Goal: Transaction & Acquisition: Purchase product/service

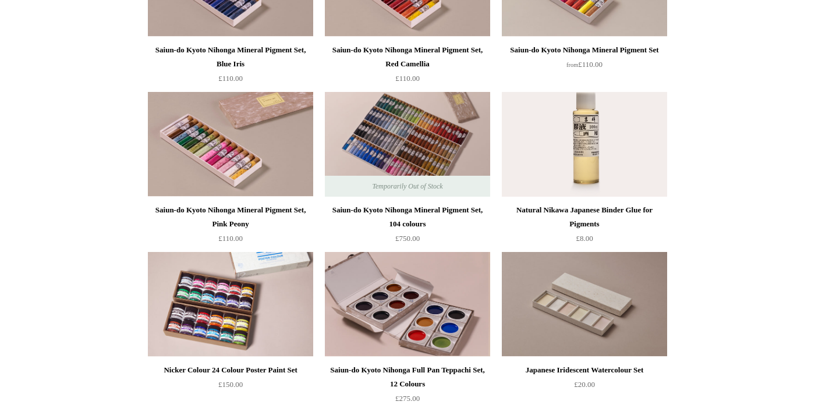
scroll to position [1191, 0]
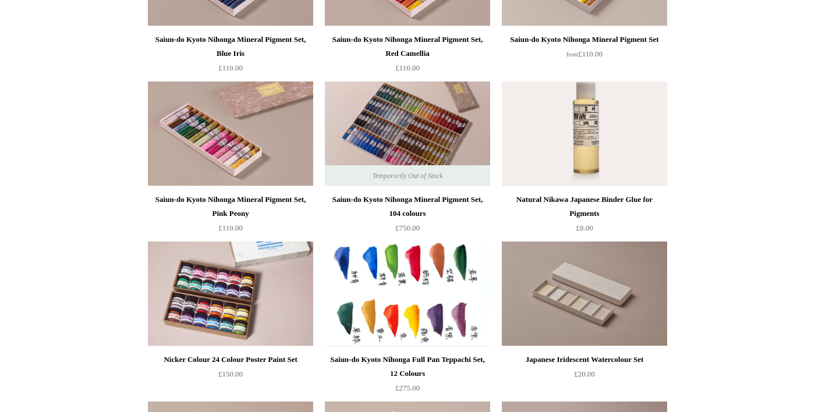
click at [454, 325] on img at bounding box center [407, 294] width 165 height 105
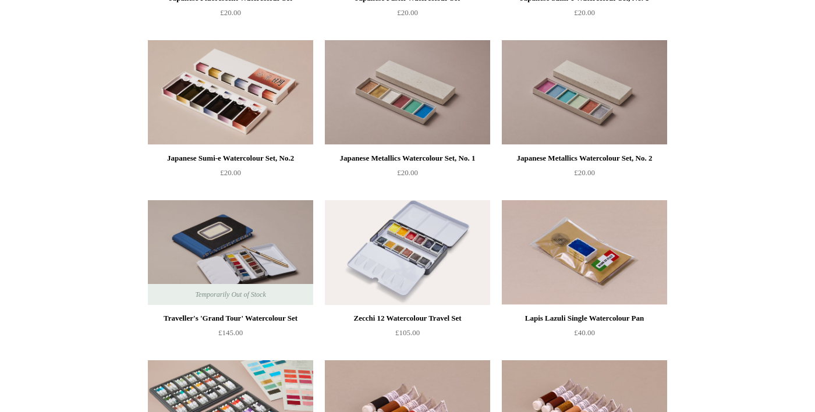
scroll to position [1714, 0]
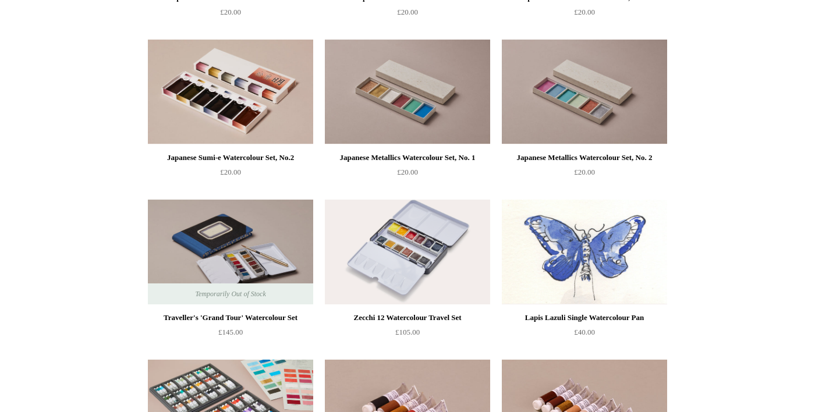
click at [616, 267] on img at bounding box center [584, 252] width 165 height 105
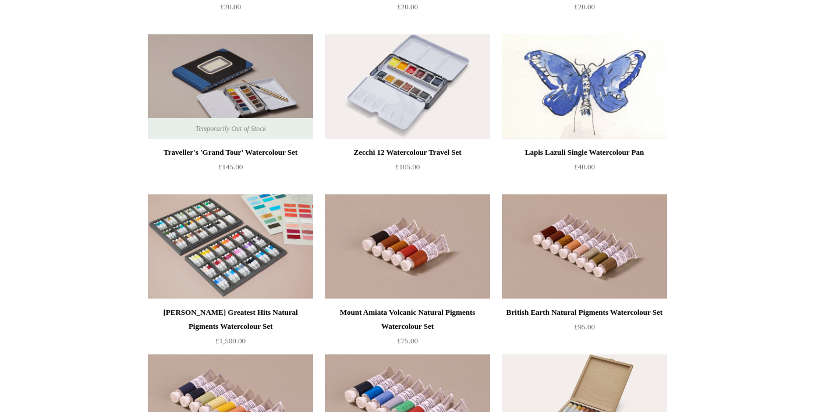
scroll to position [1875, 0]
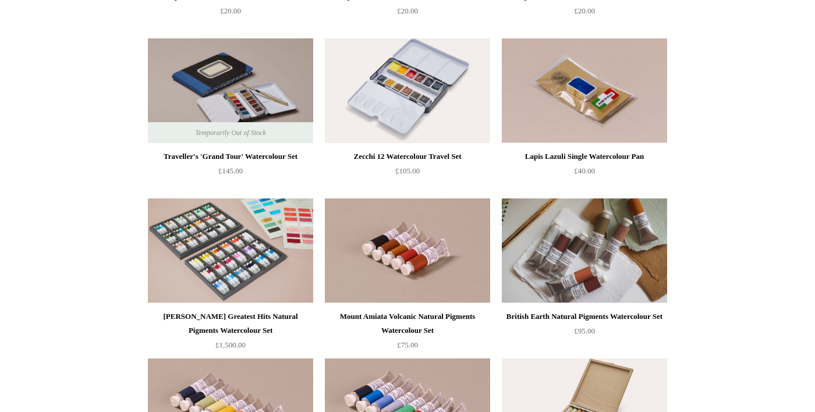
click at [640, 270] on img at bounding box center [584, 251] width 165 height 105
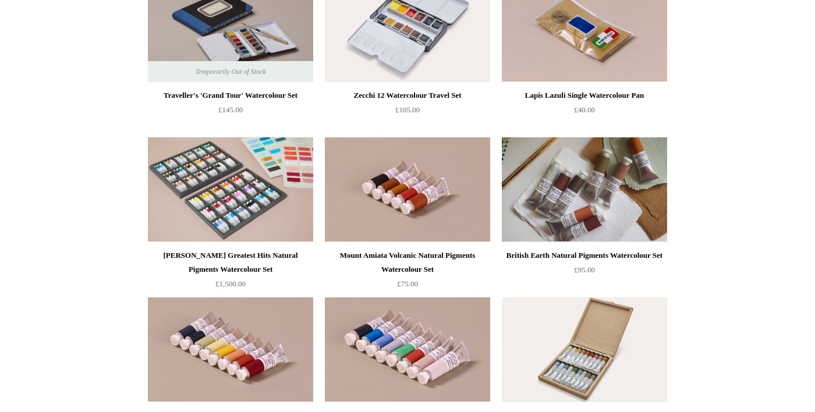
scroll to position [1941, 0]
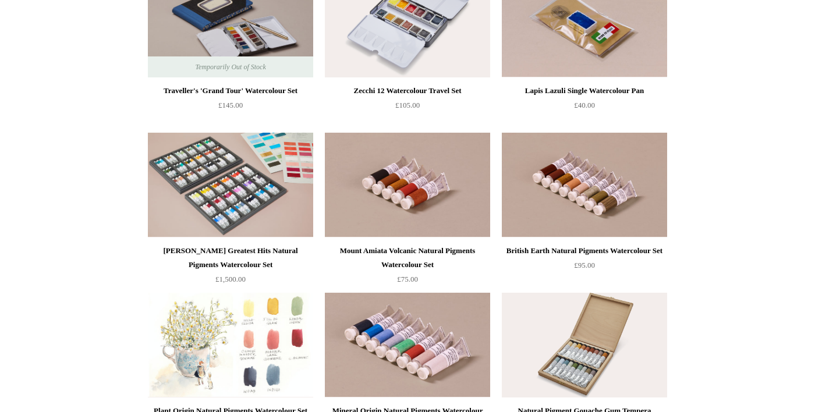
click at [211, 347] on img at bounding box center [230, 345] width 165 height 105
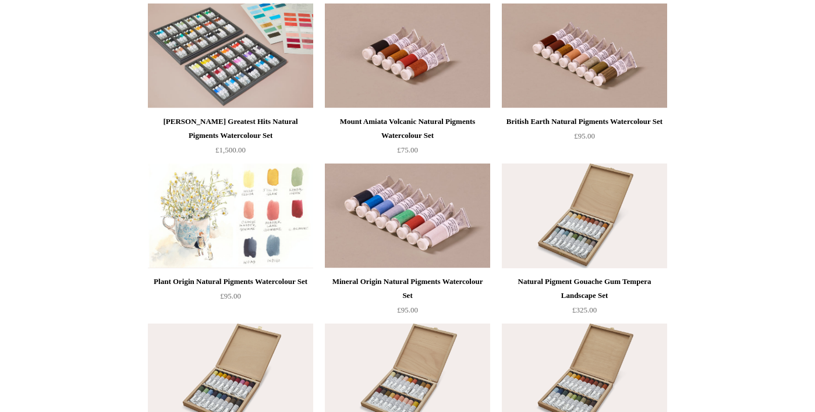
scroll to position [2069, 0]
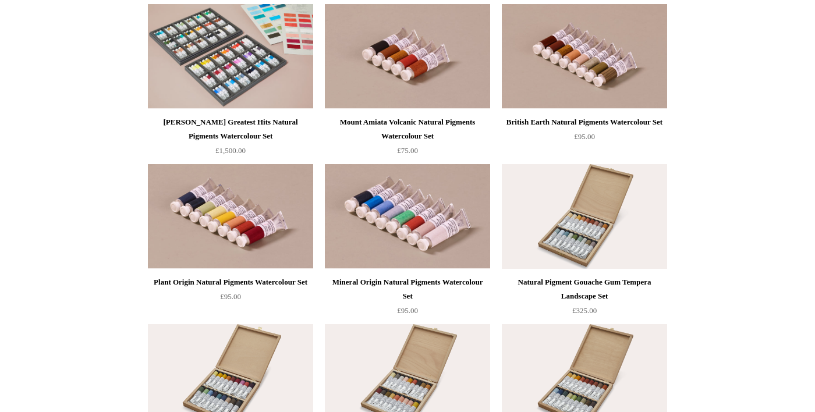
click at [173, 353] on img at bounding box center [230, 376] width 165 height 105
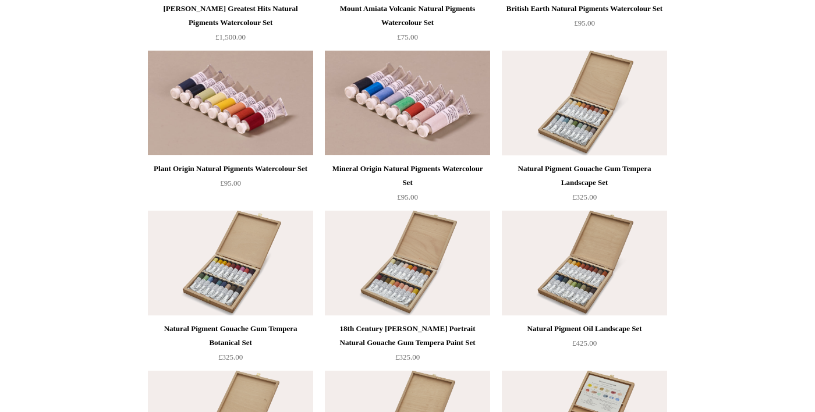
scroll to position [2187, 0]
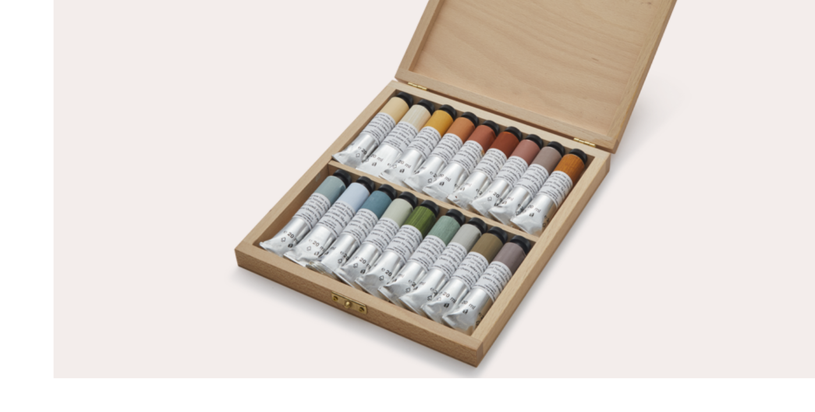
click at [594, 127] on img at bounding box center [584, 99] width 165 height 105
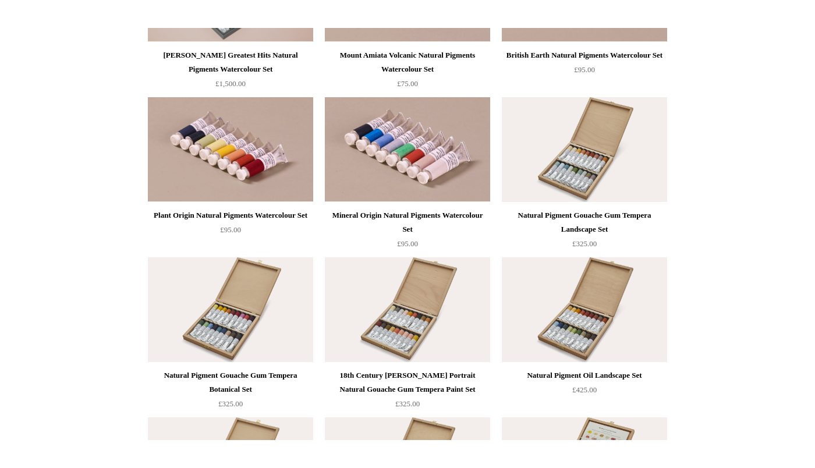
scroll to position [2164, 0]
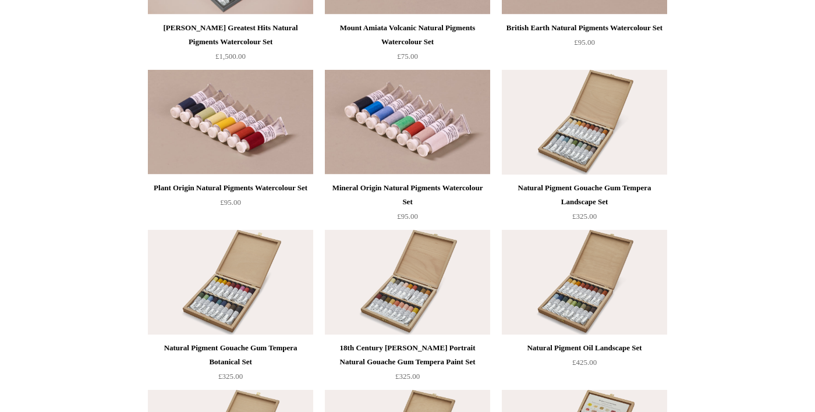
click at [160, 277] on img at bounding box center [230, 282] width 165 height 105
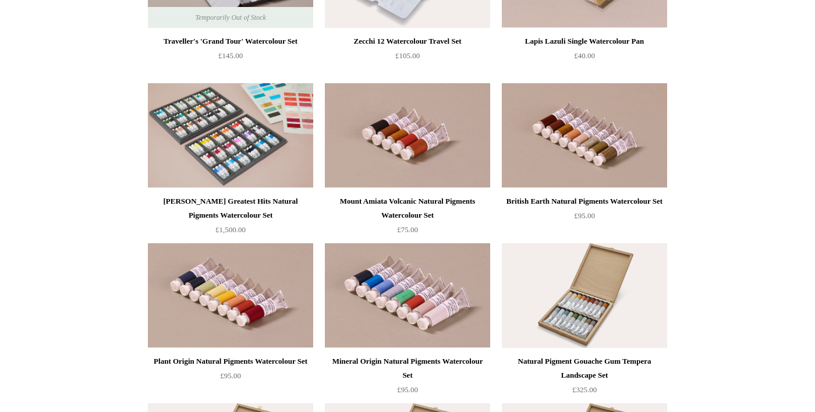
scroll to position [1979, 0]
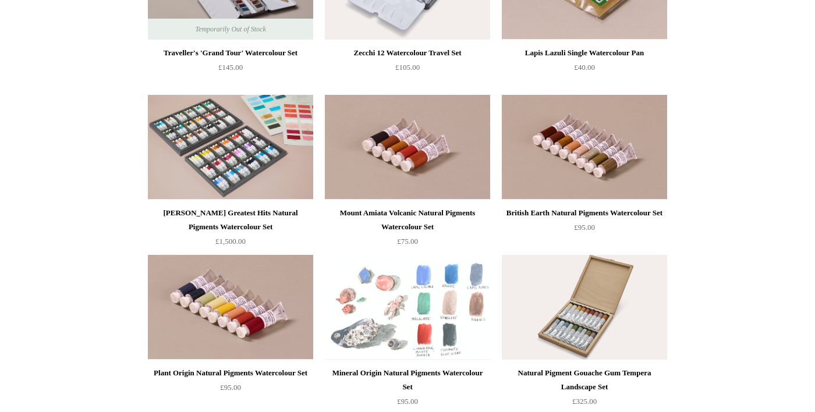
click at [432, 335] on img at bounding box center [407, 307] width 165 height 105
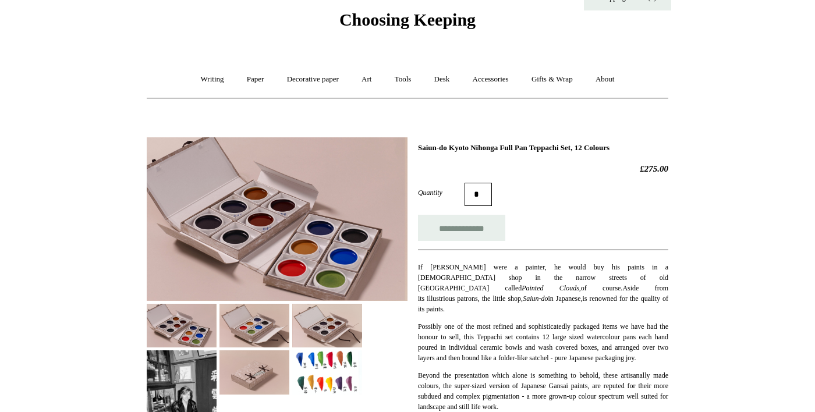
scroll to position [42, 0]
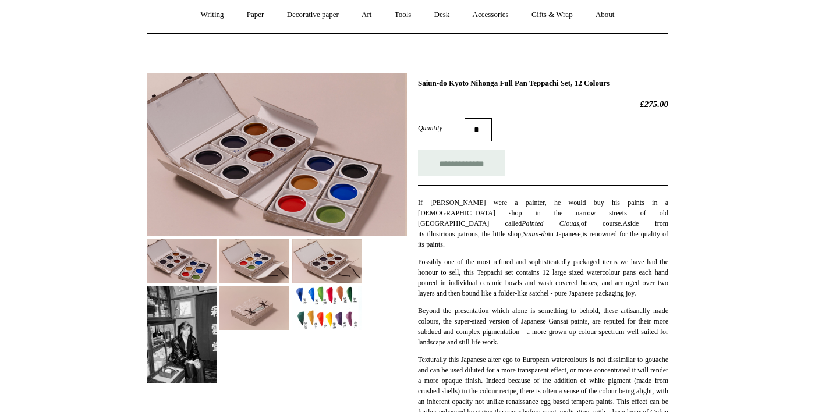
scroll to position [106, 0]
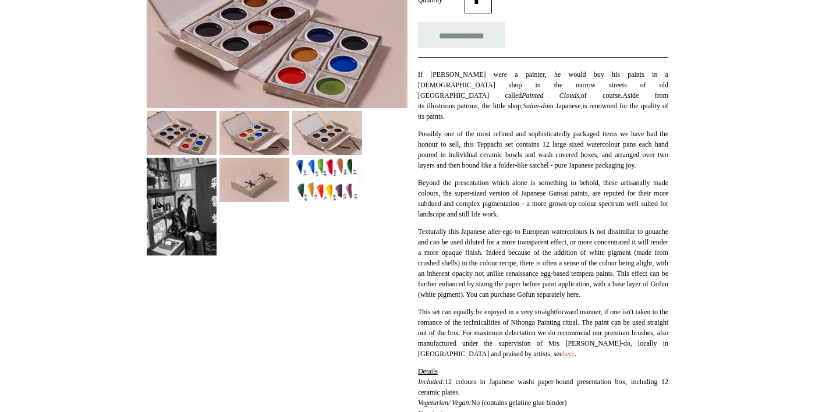
scroll to position [239, 0]
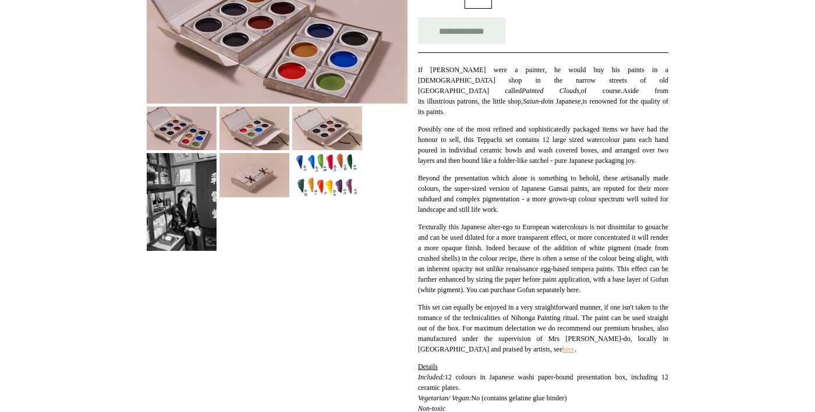
click at [563, 354] on link "here" at bounding box center [569, 349] width 12 height 8
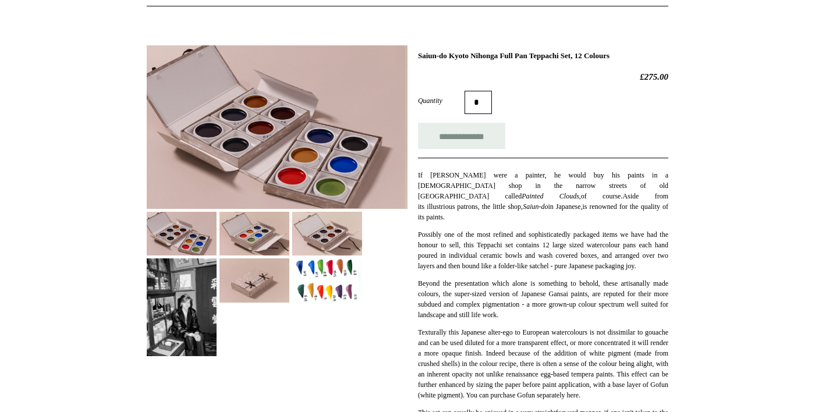
scroll to position [0, 0]
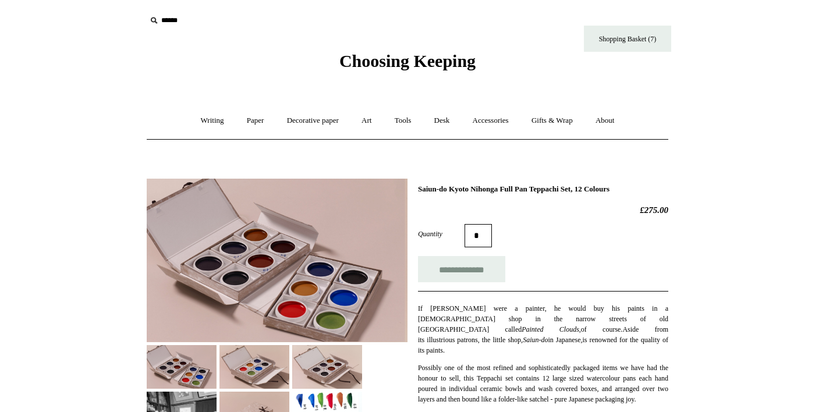
click at [332, 312] on img at bounding box center [277, 261] width 261 height 164
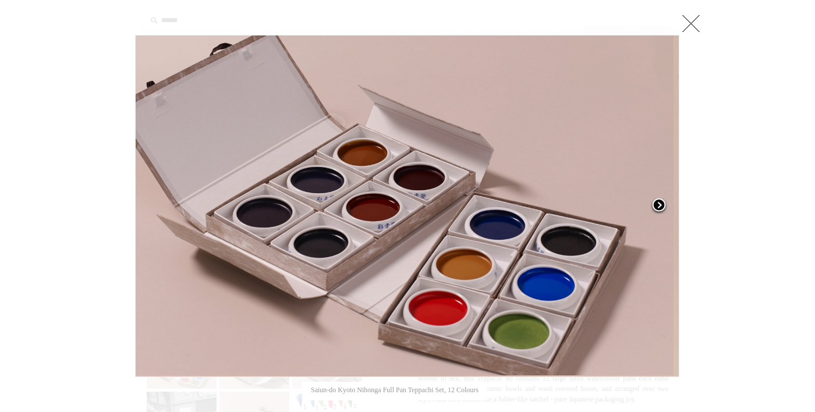
click at [663, 218] on link at bounding box center [584, 206] width 190 height 342
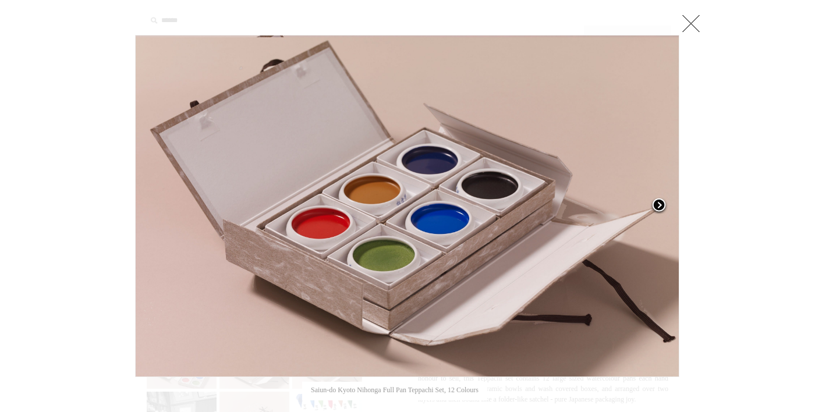
click at [662, 229] on link at bounding box center [584, 206] width 190 height 342
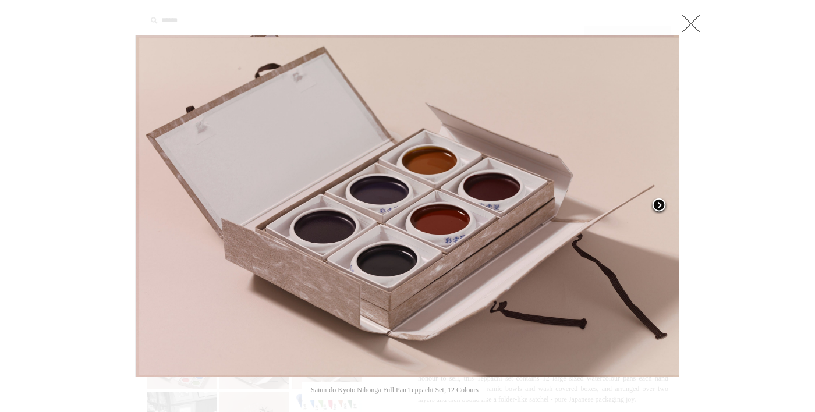
click at [662, 229] on link at bounding box center [584, 206] width 190 height 342
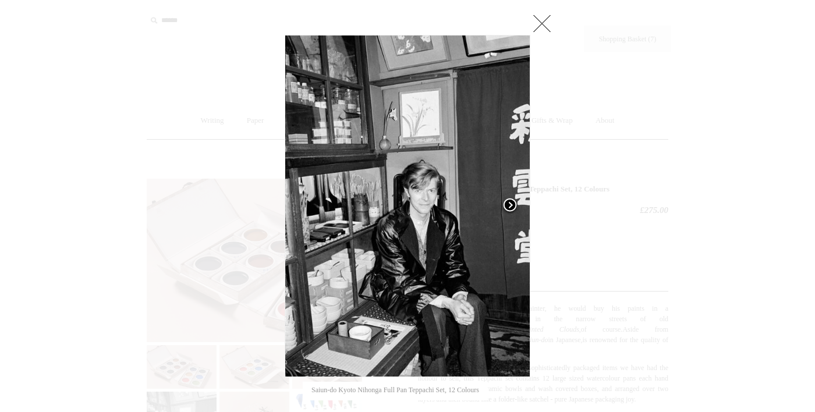
scroll to position [1, 0]
click at [499, 309] on link at bounding box center [487, 205] width 86 height 342
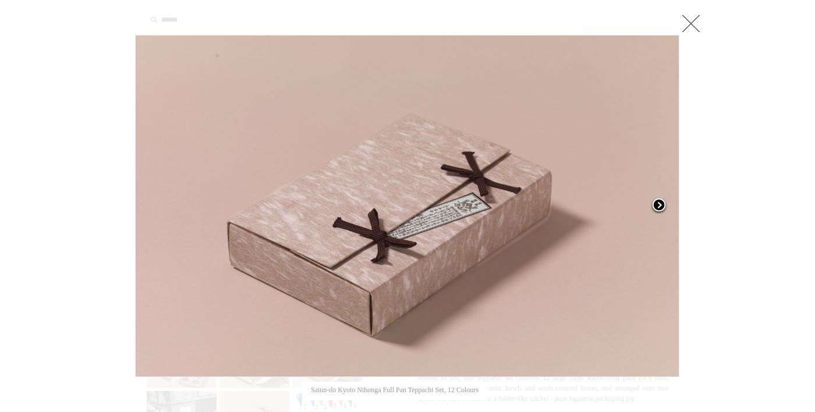
click at [588, 269] on link at bounding box center [584, 206] width 190 height 342
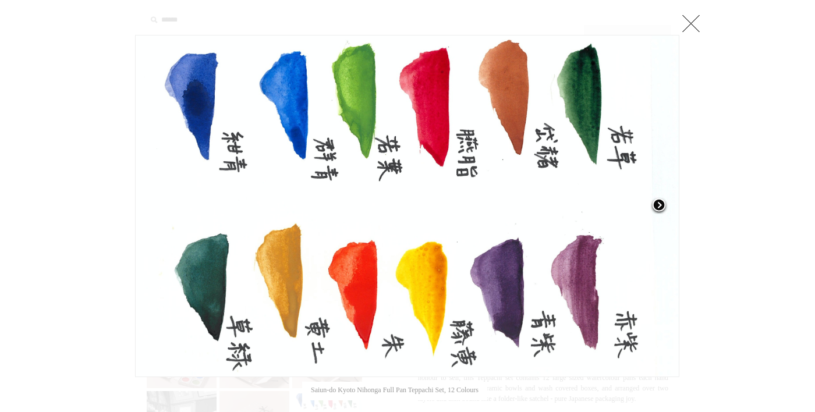
click at [606, 279] on link at bounding box center [584, 206] width 190 height 342
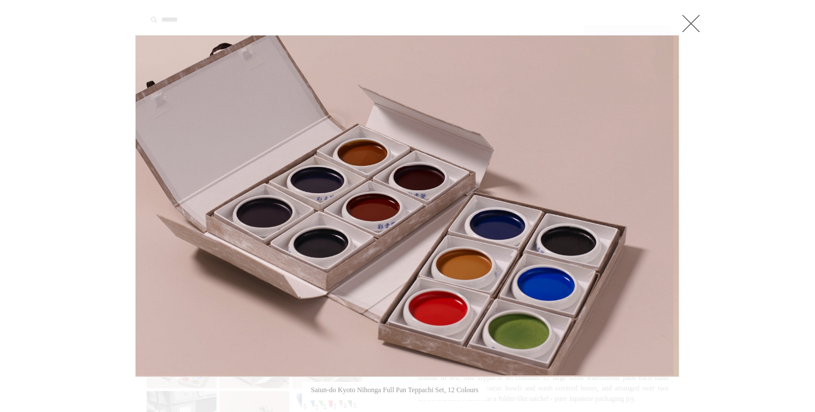
click at [695, 23] on link at bounding box center [691, 23] width 23 height 23
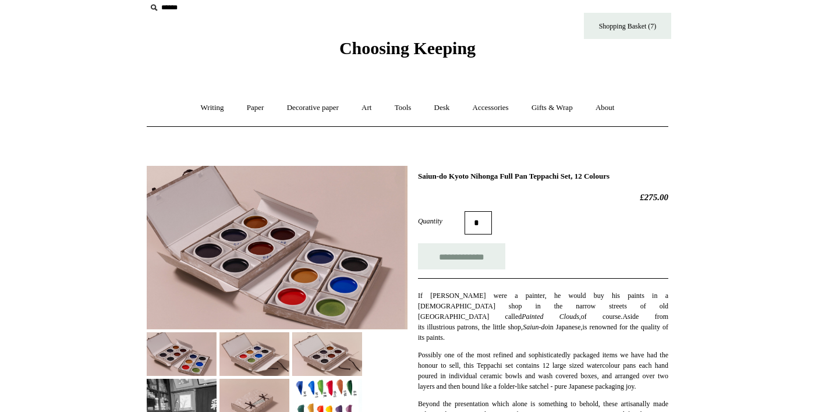
scroll to position [0, 0]
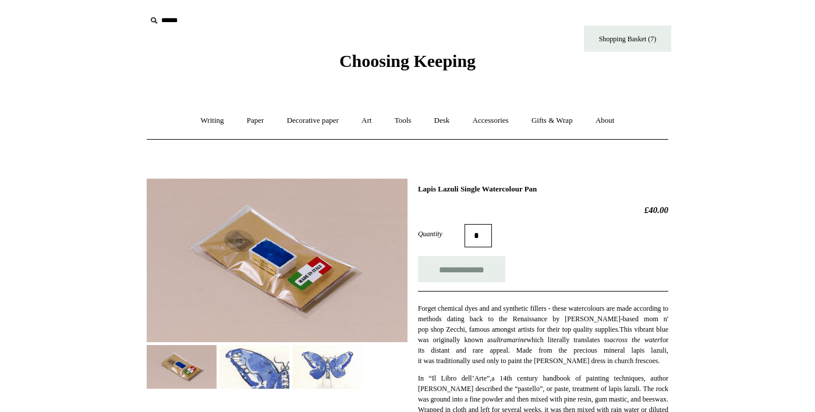
click at [348, 306] on img at bounding box center [277, 261] width 261 height 164
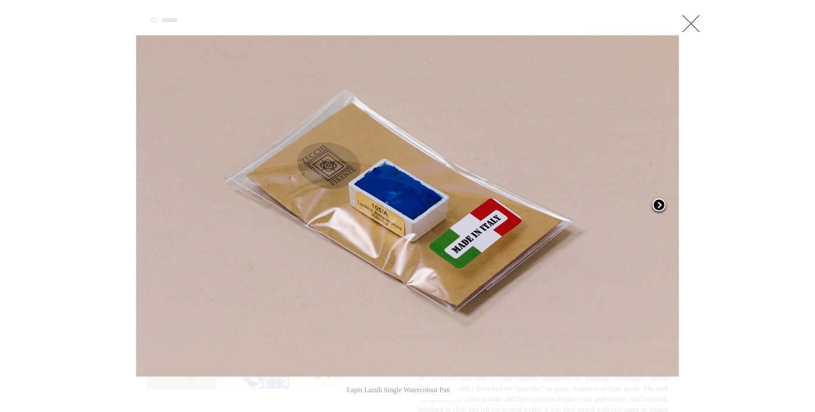
click at [622, 260] on link at bounding box center [584, 206] width 190 height 342
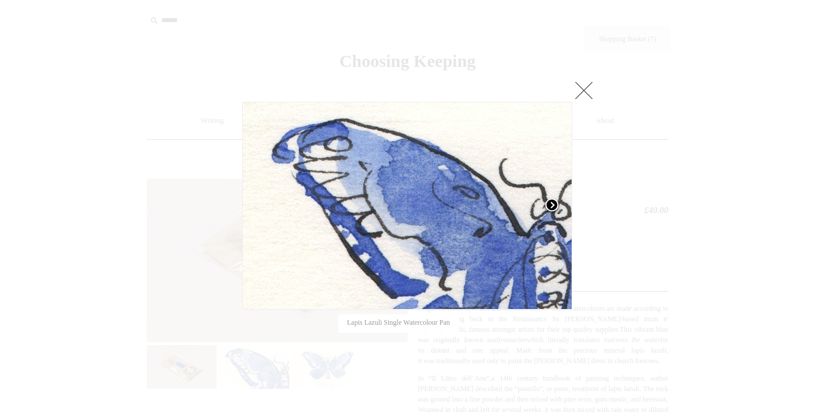
click at [553, 272] on link at bounding box center [514, 206] width 115 height 208
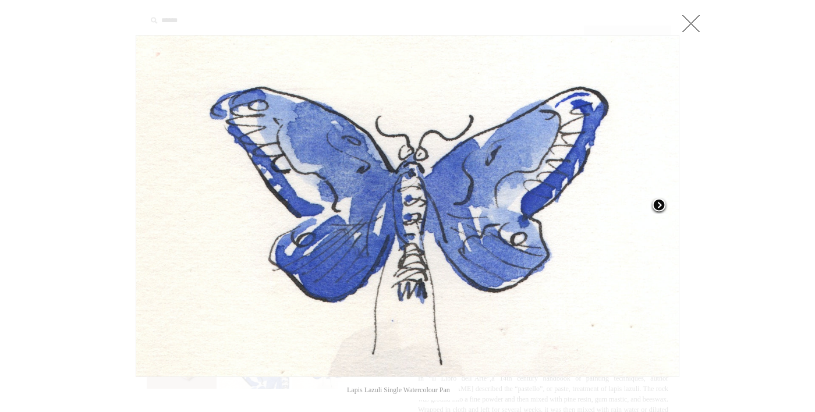
click at [583, 285] on link at bounding box center [584, 206] width 190 height 342
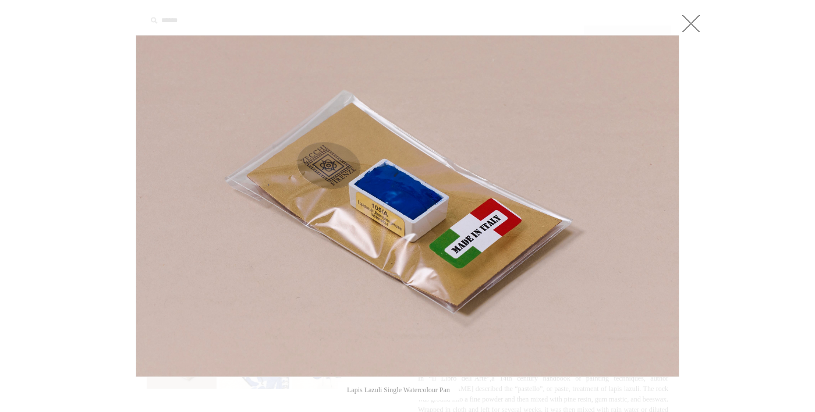
click at [696, 26] on link at bounding box center [691, 23] width 23 height 23
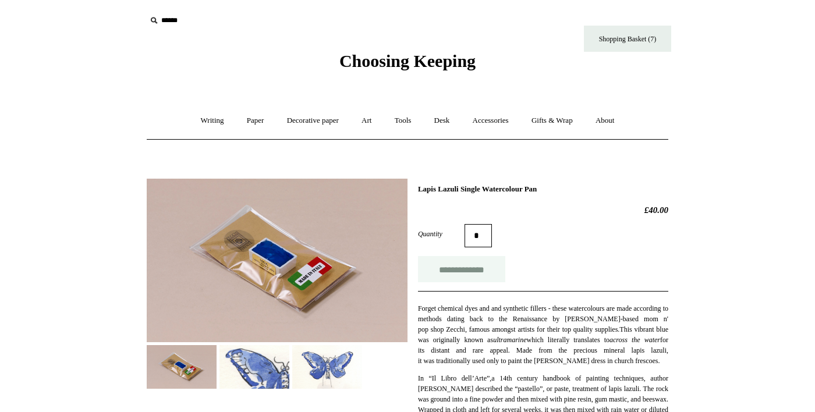
click at [490, 273] on input "**********" at bounding box center [461, 269] width 87 height 26
type input "**********"
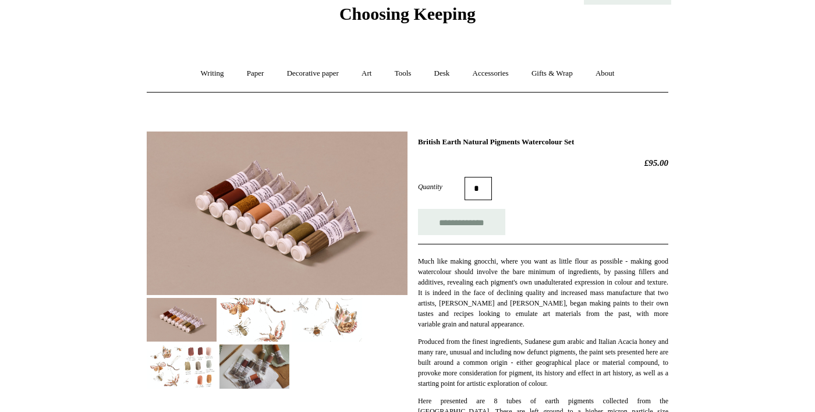
scroll to position [45, 0]
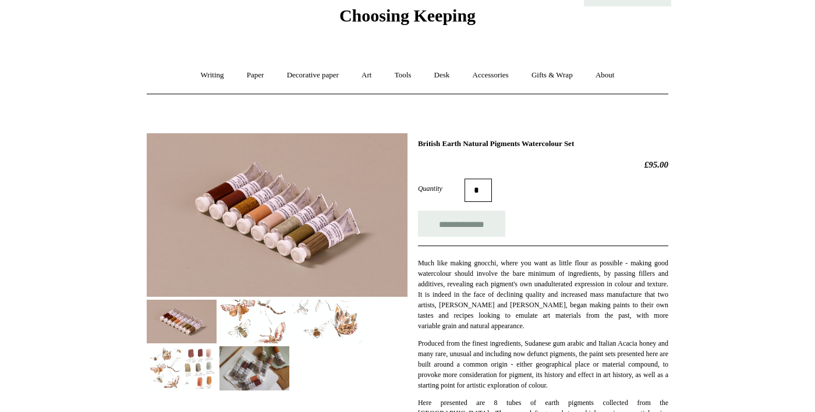
click at [267, 329] on img at bounding box center [255, 322] width 70 height 44
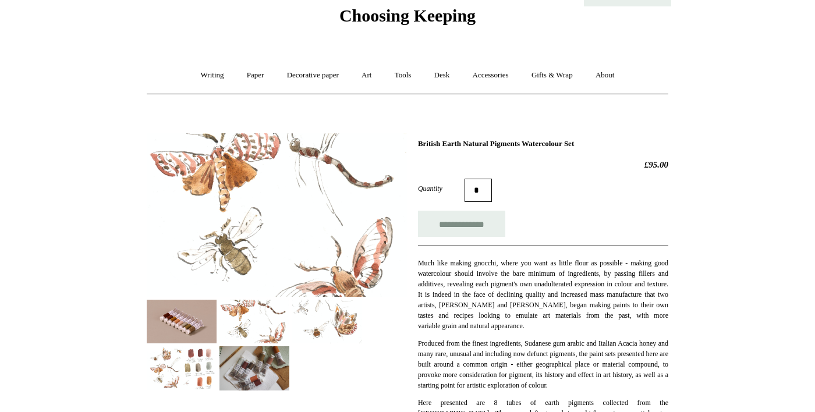
click at [338, 329] on img at bounding box center [327, 322] width 70 height 44
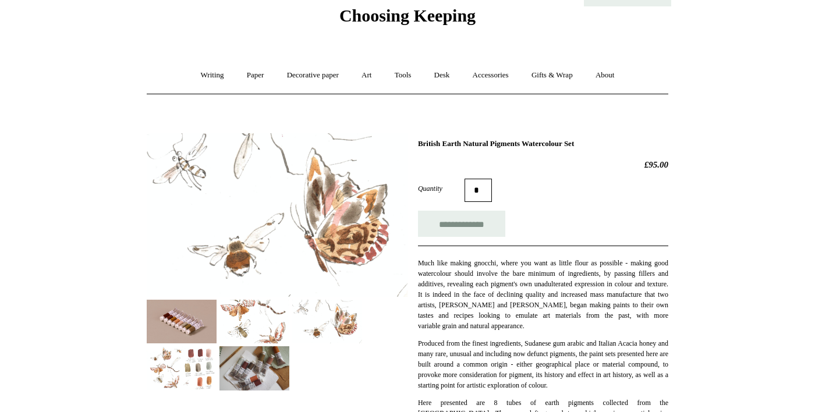
click at [195, 379] on img at bounding box center [182, 369] width 70 height 44
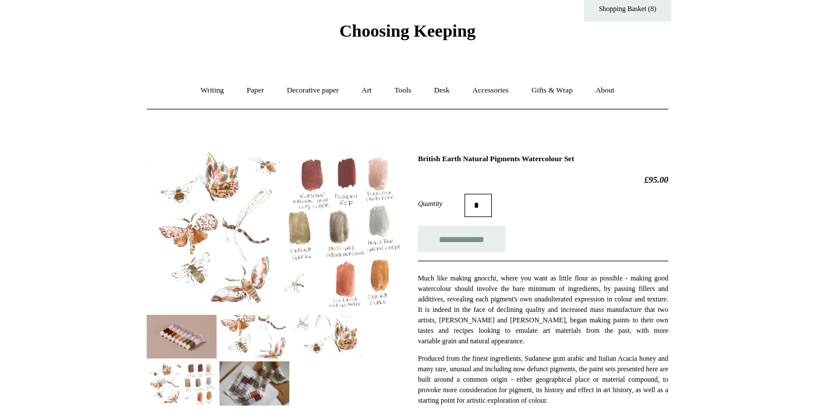
scroll to position [30, 0]
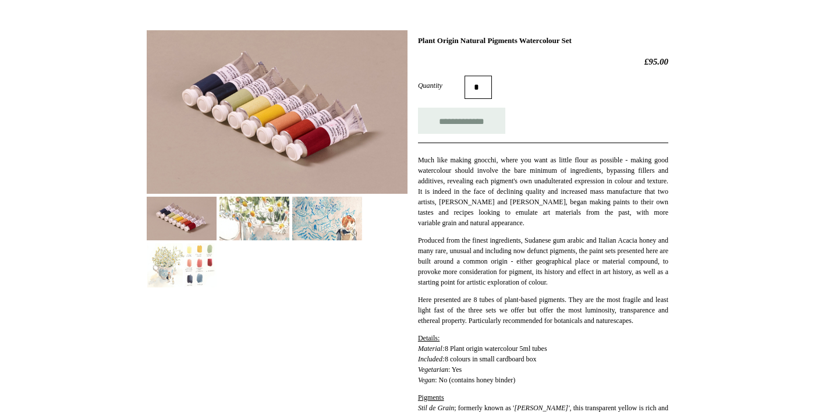
scroll to position [151, 0]
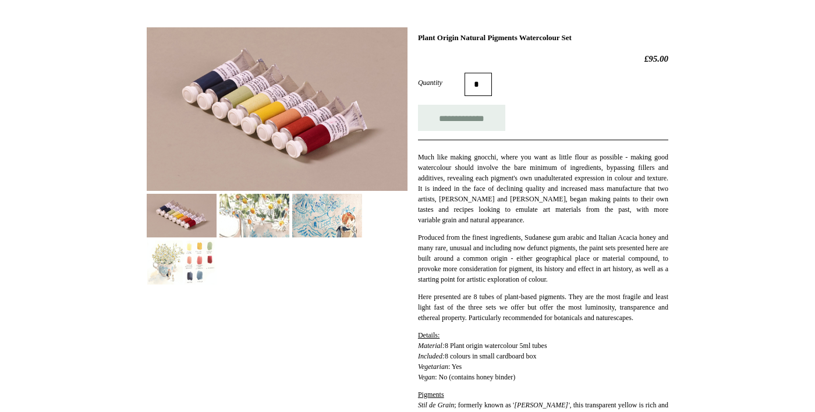
click at [256, 224] on img at bounding box center [255, 216] width 70 height 44
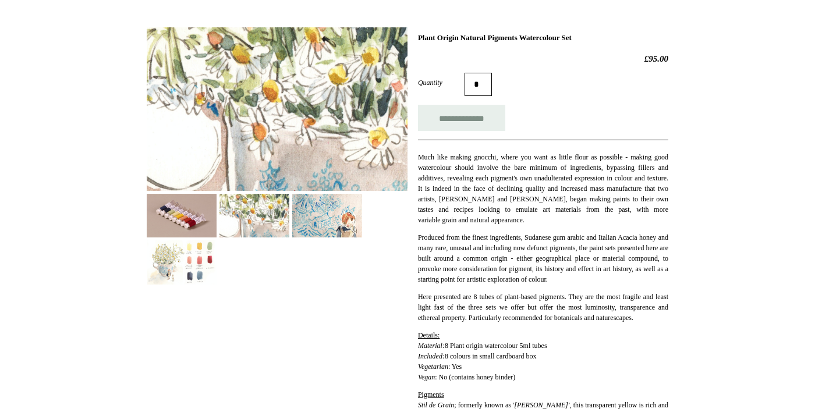
click at [316, 227] on img at bounding box center [327, 216] width 70 height 44
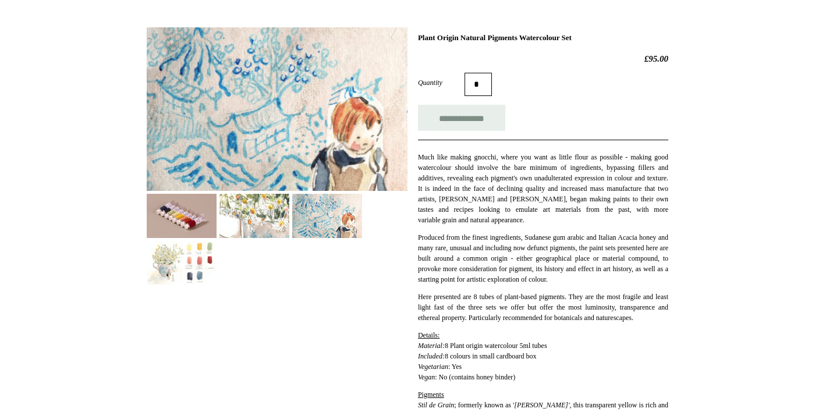
click at [168, 269] on img at bounding box center [182, 263] width 70 height 44
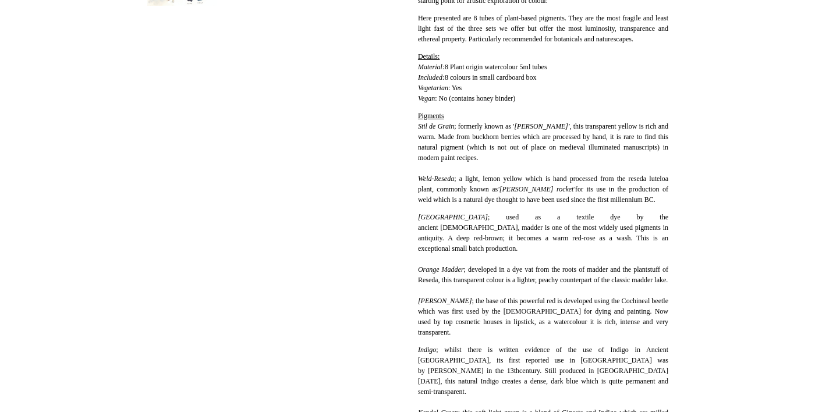
scroll to position [431, 0]
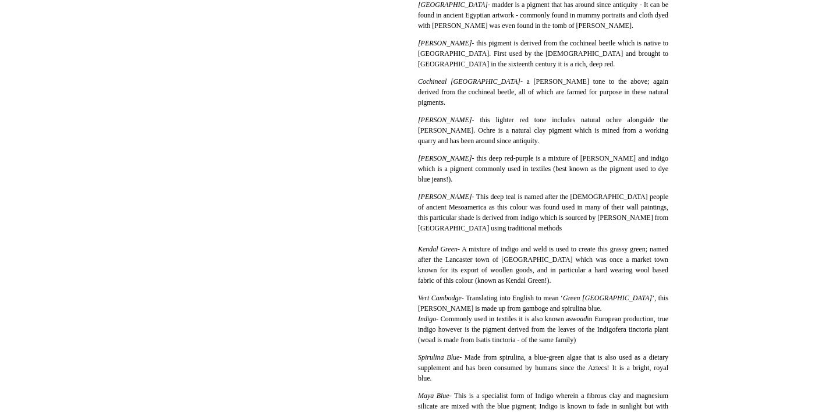
scroll to position [811, 0]
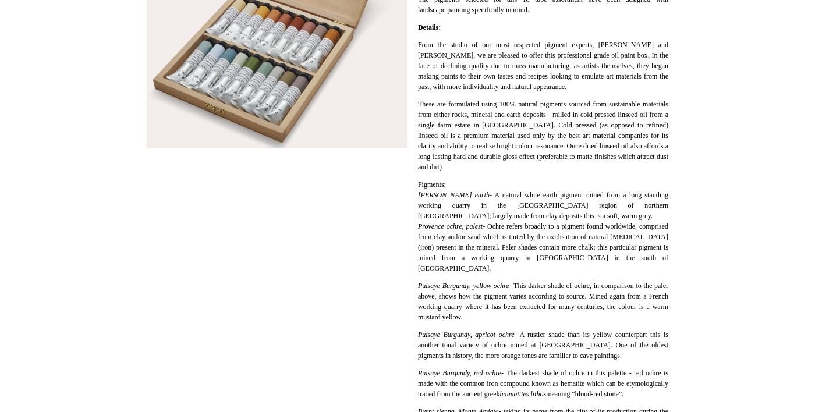
scroll to position [310, 0]
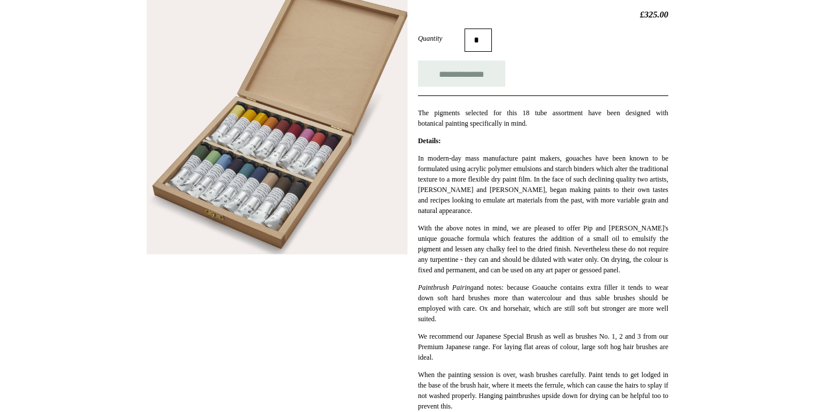
scroll to position [202, 0]
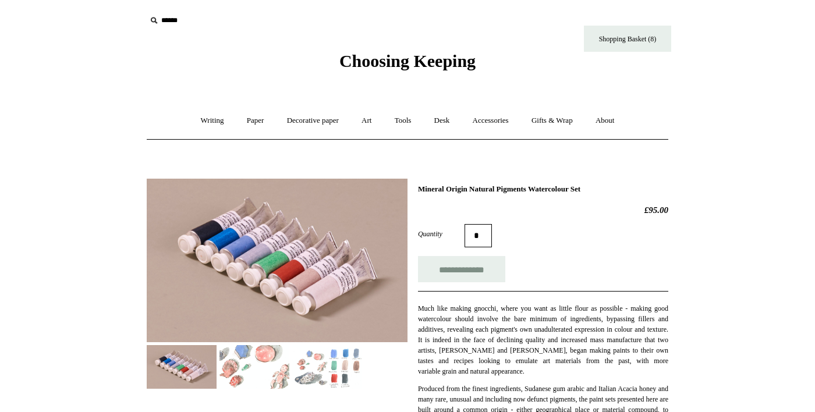
click at [346, 376] on img at bounding box center [327, 367] width 70 height 44
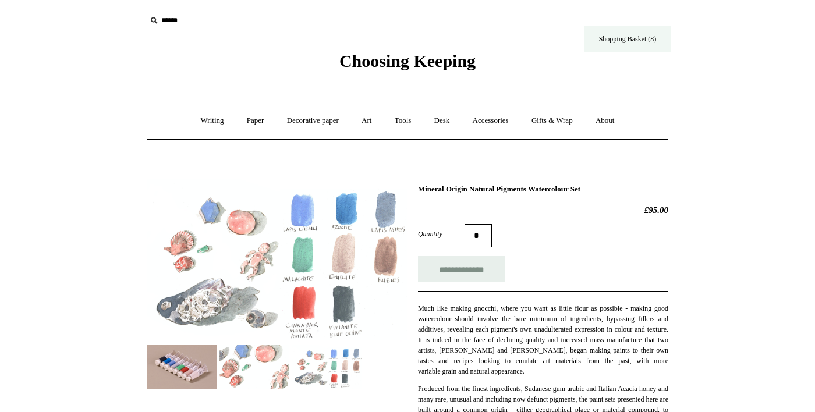
click at [615, 40] on link "Shopping Basket (8)" at bounding box center [627, 39] width 87 height 26
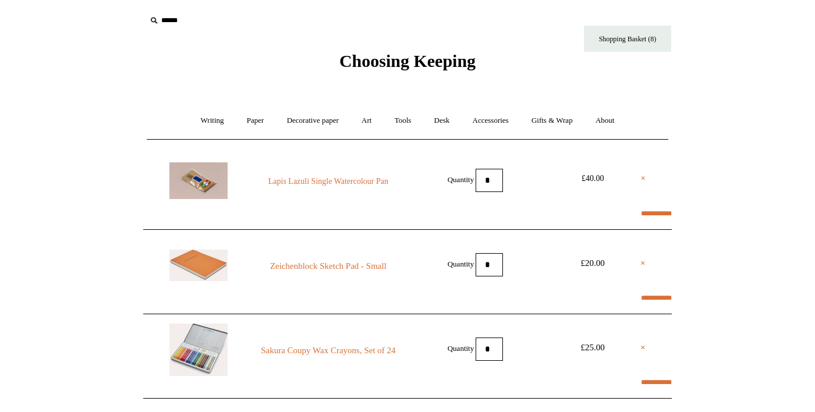
select select "**********"
type input "********"
select select "*******"
click at [245, 126] on link "Paper +" at bounding box center [255, 120] width 38 height 31
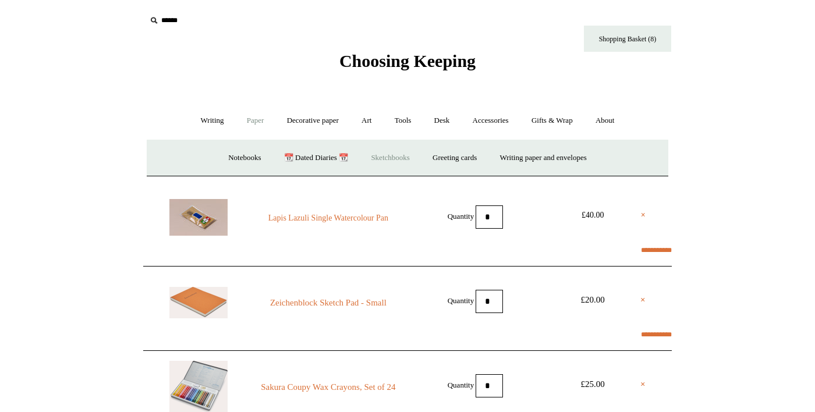
click at [394, 157] on link "Sketchbooks +" at bounding box center [390, 158] width 59 height 31
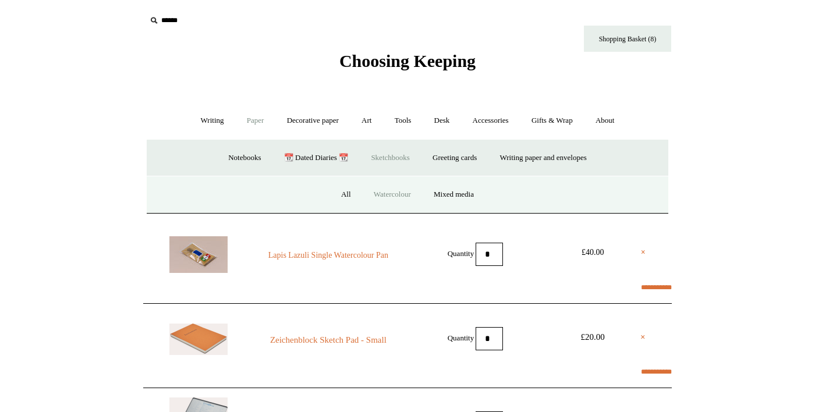
click at [402, 196] on link "Watercolour" at bounding box center [392, 194] width 58 height 31
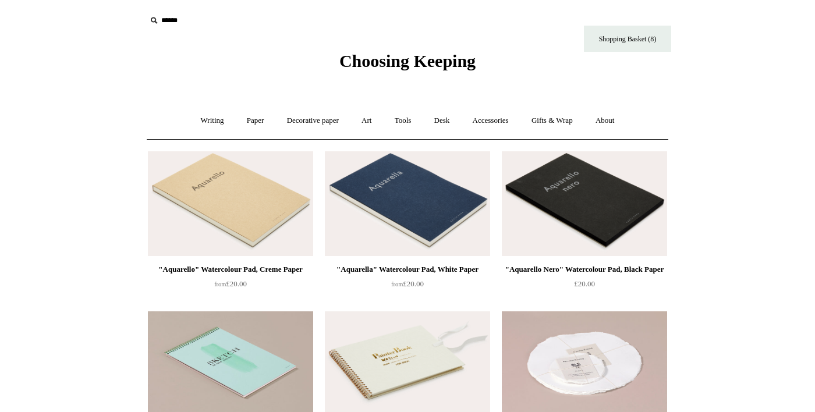
click at [640, 228] on img at bounding box center [584, 203] width 165 height 105
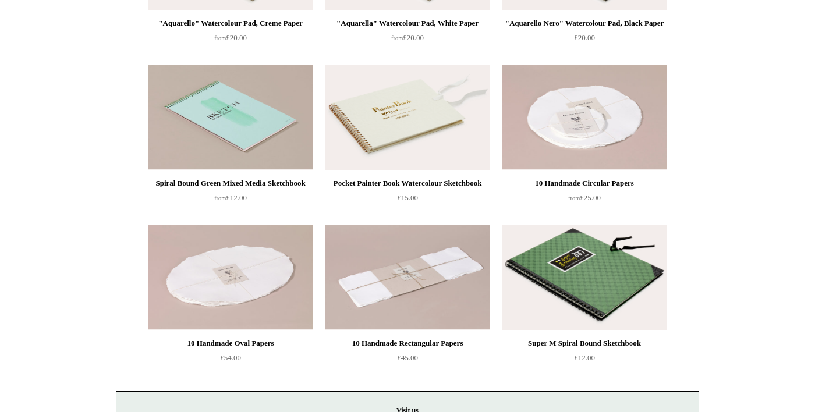
scroll to position [247, 0]
click at [634, 296] on img at bounding box center [584, 277] width 165 height 105
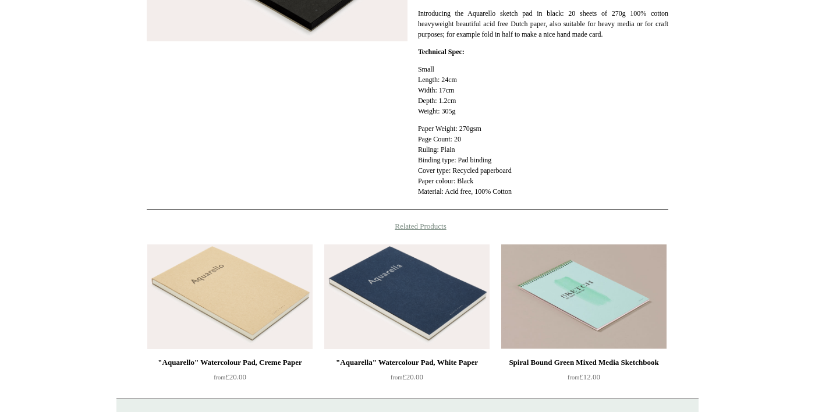
scroll to position [298, 0]
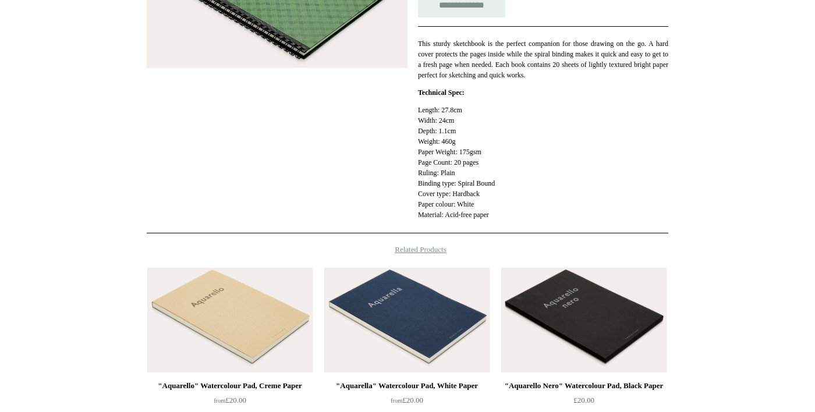
click at [634, 358] on img at bounding box center [583, 320] width 165 height 105
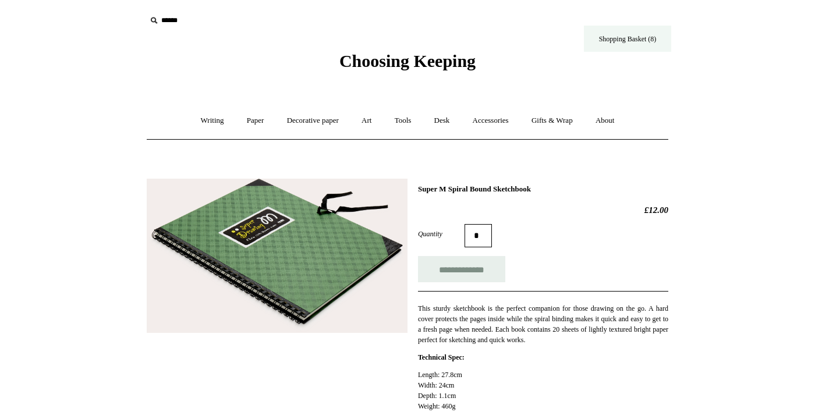
click at [638, 50] on link "Shopping Basket (8)" at bounding box center [627, 39] width 87 height 26
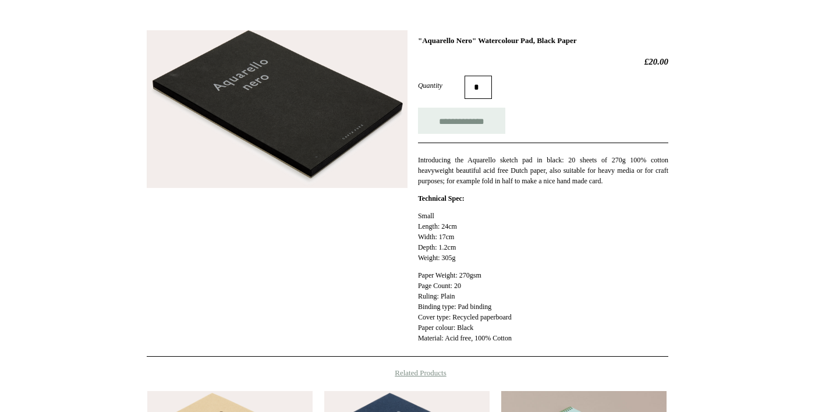
scroll to position [151, 0]
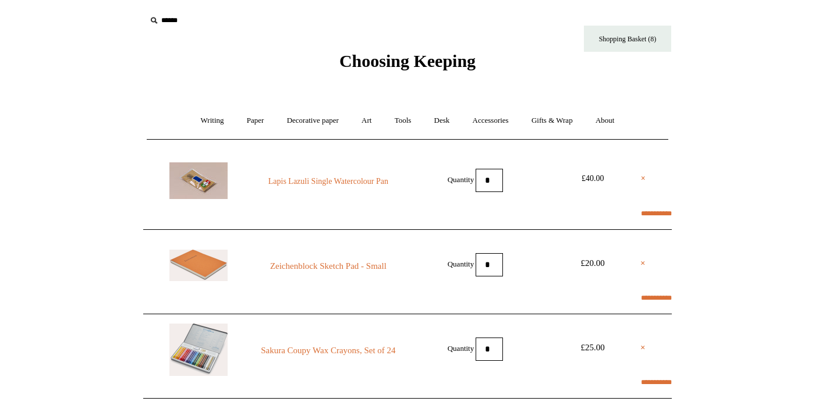
select select "**********"
type input "********"
select select "*******"
click at [389, 63] on span "Choosing Keeping" at bounding box center [408, 60] width 136 height 19
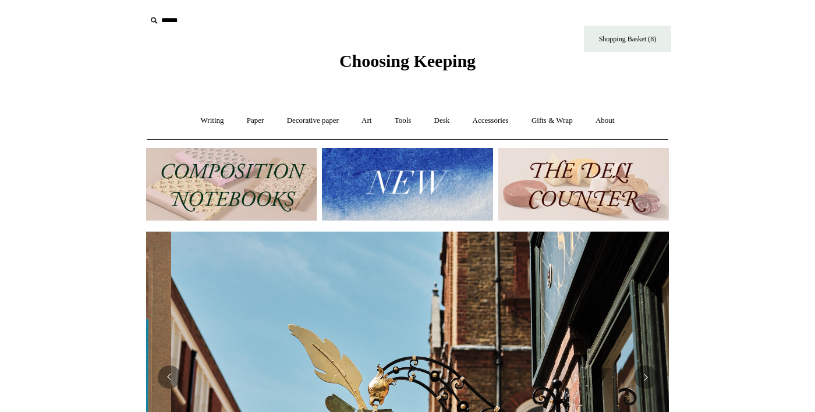
scroll to position [0, 523]
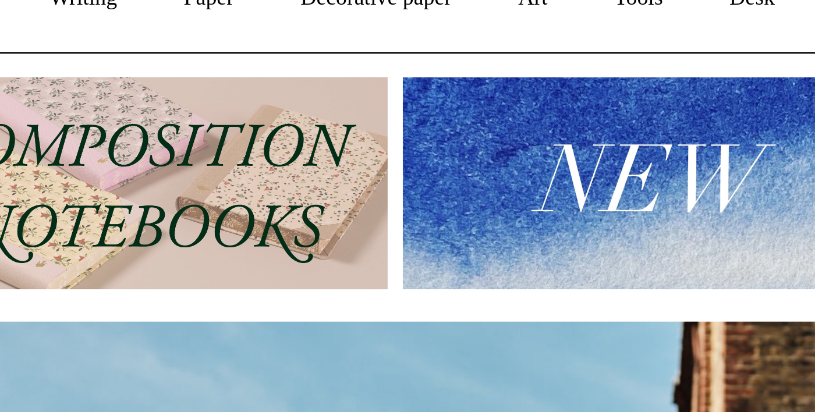
click at [288, 204] on img at bounding box center [231, 184] width 171 height 73
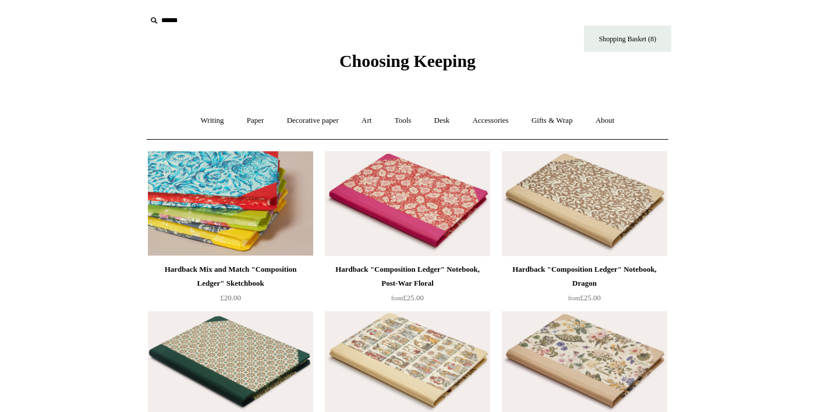
click at [271, 227] on img at bounding box center [230, 203] width 165 height 105
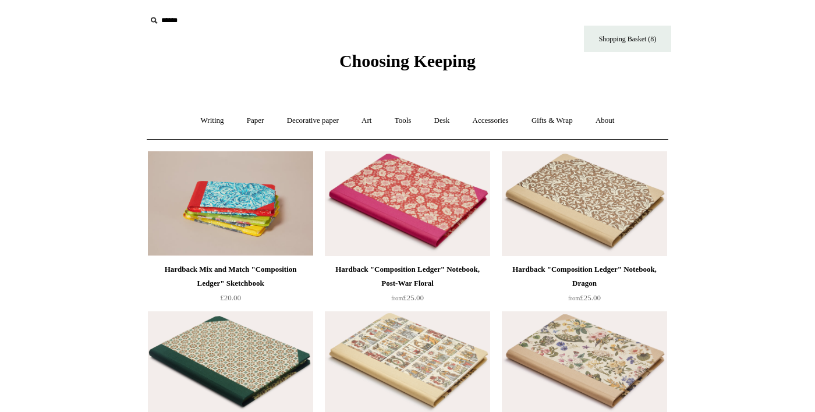
click at [614, 225] on img at bounding box center [584, 203] width 165 height 105
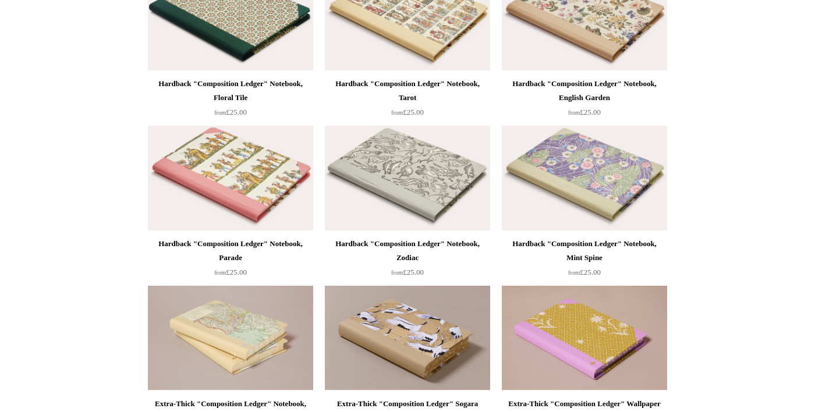
scroll to position [336, 0]
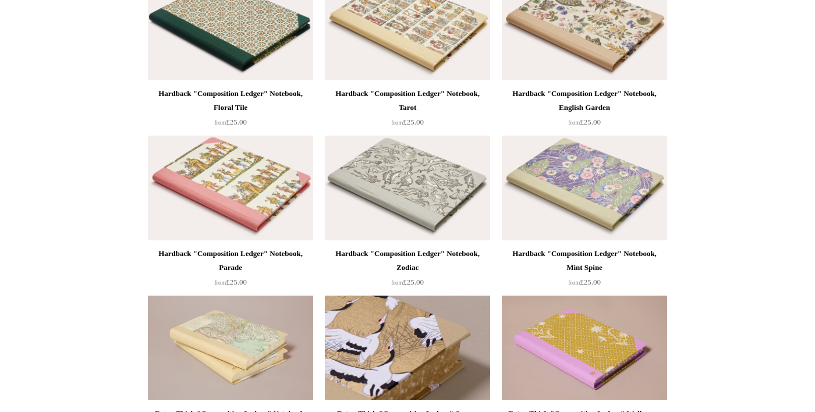
click at [443, 372] on img at bounding box center [407, 348] width 165 height 105
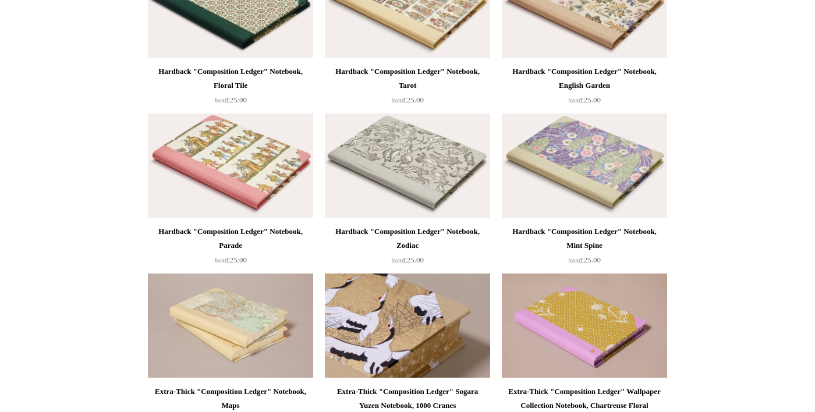
scroll to position [0, 0]
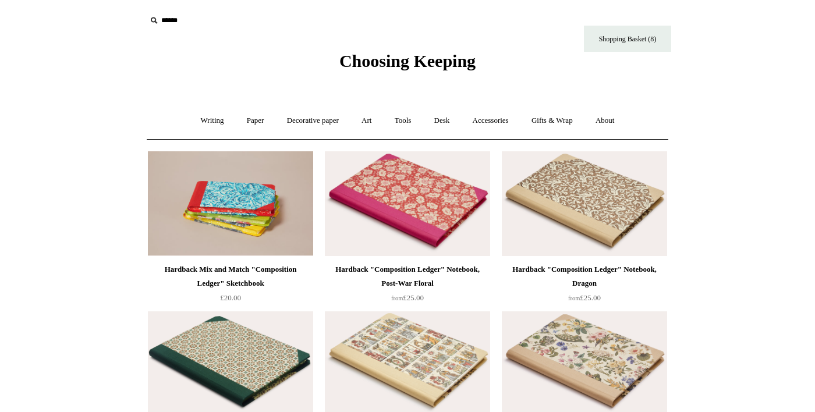
click at [422, 70] on span "Choosing Keeping" at bounding box center [408, 60] width 136 height 19
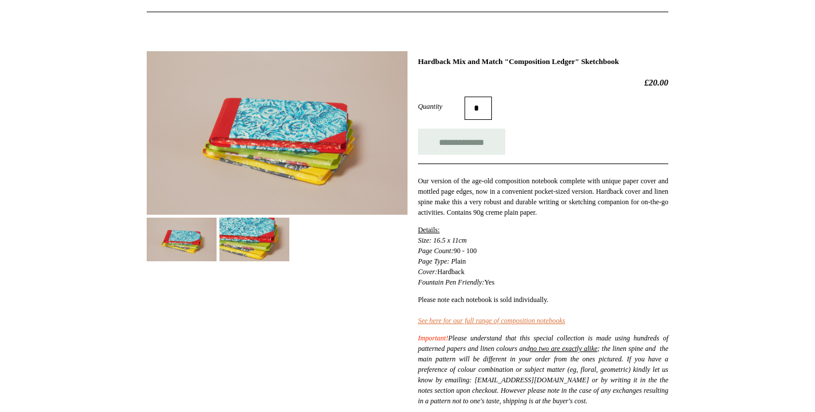
scroll to position [129, 0]
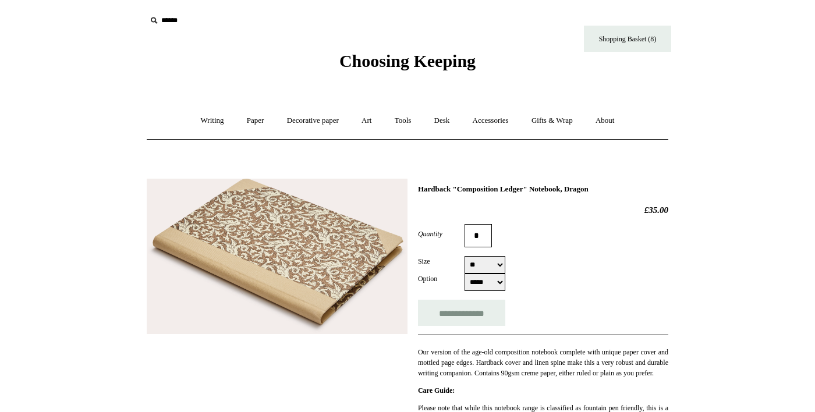
select select "**"
select select "*****"
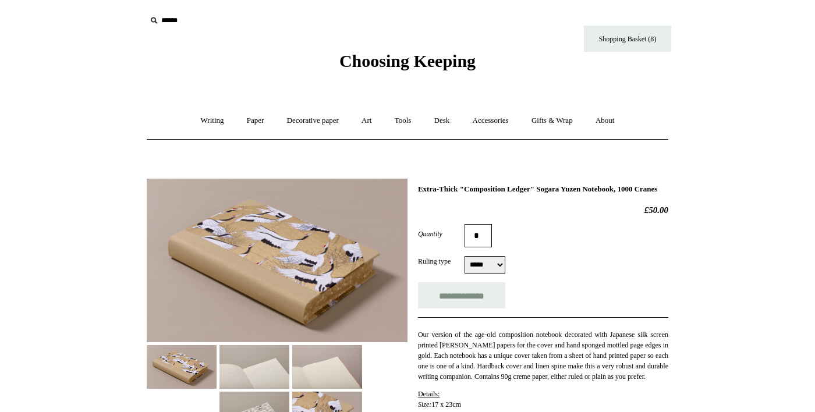
click at [269, 377] on img at bounding box center [255, 367] width 70 height 44
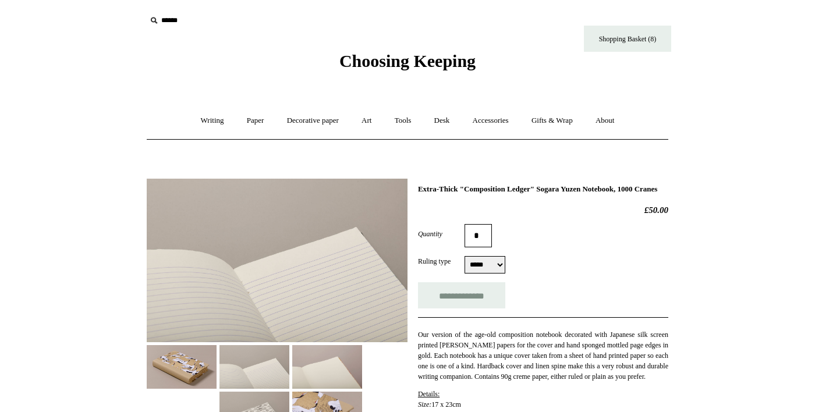
click at [320, 372] on img at bounding box center [327, 367] width 70 height 44
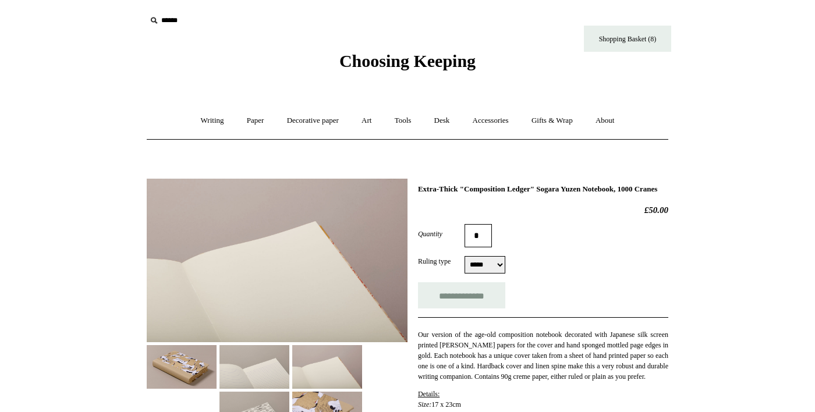
click at [278, 412] on img at bounding box center [255, 414] width 70 height 44
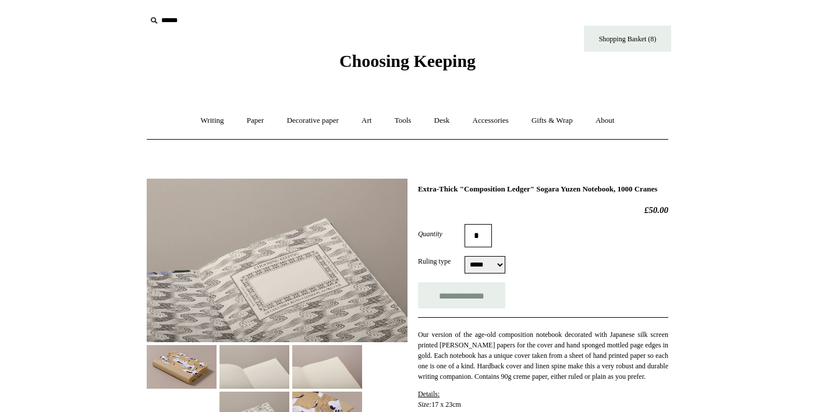
click at [329, 412] on img at bounding box center [327, 414] width 70 height 44
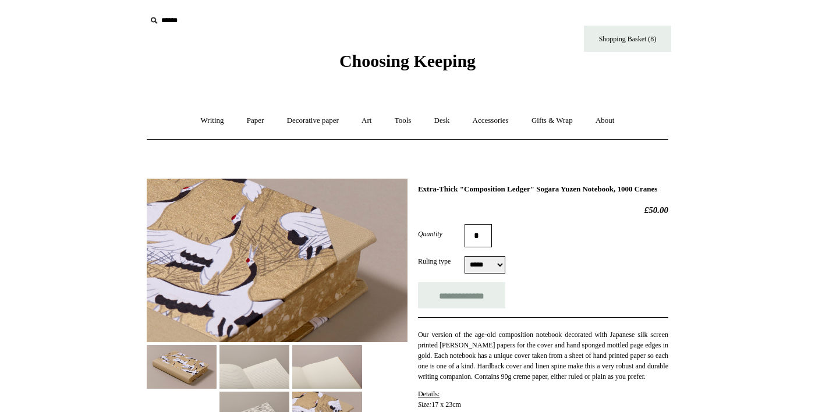
click at [338, 384] on img at bounding box center [327, 367] width 70 height 44
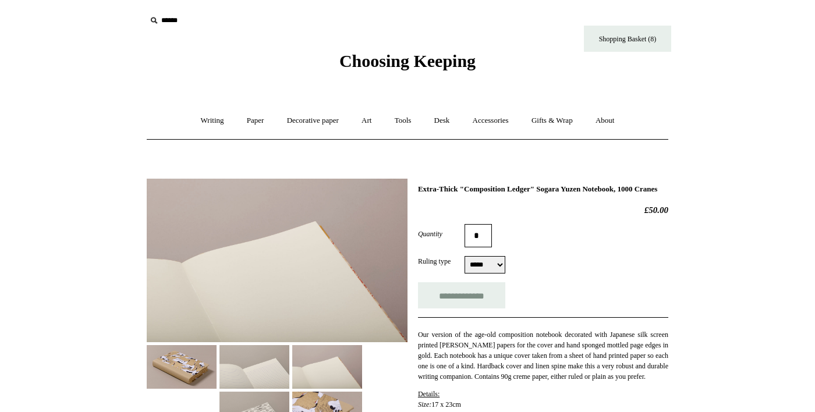
click at [487, 274] on select "***** *****" at bounding box center [485, 264] width 41 height 17
select select "*****"
click at [465, 266] on select "***** *****" at bounding box center [485, 264] width 41 height 17
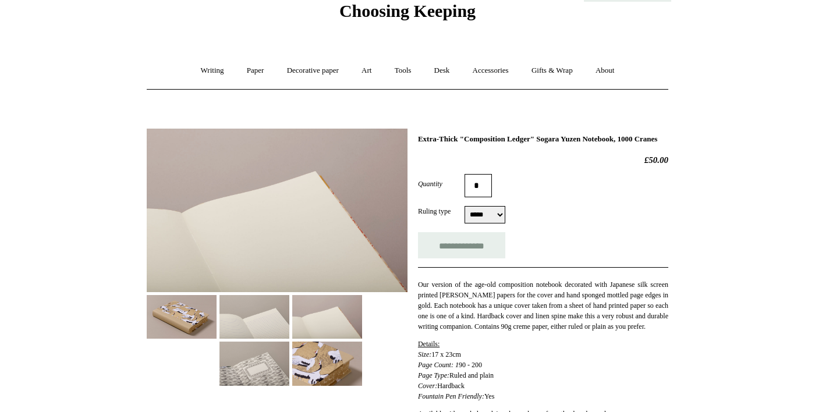
scroll to position [51, 0]
click at [329, 374] on img at bounding box center [327, 363] width 70 height 44
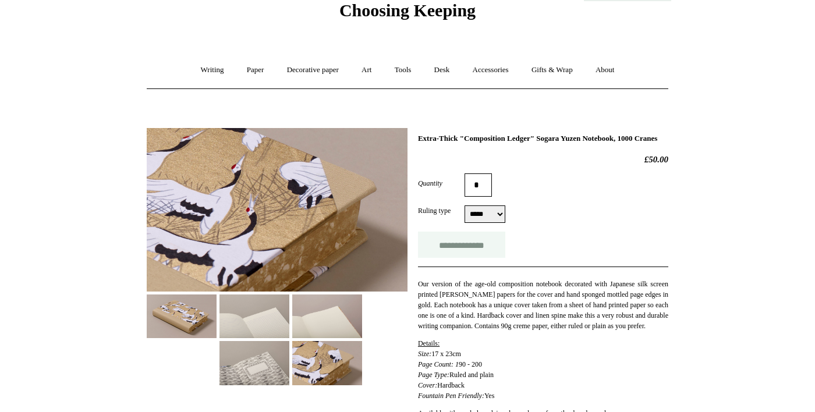
click at [454, 252] on input "**********" at bounding box center [461, 245] width 87 height 26
type input "**********"
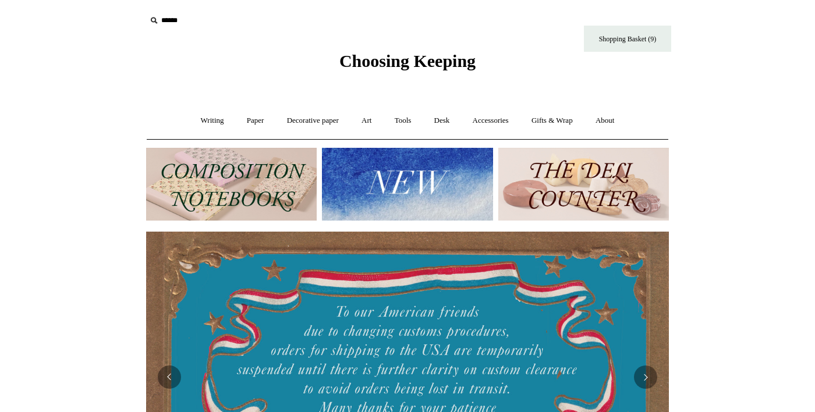
click at [443, 199] on img at bounding box center [407, 184] width 171 height 73
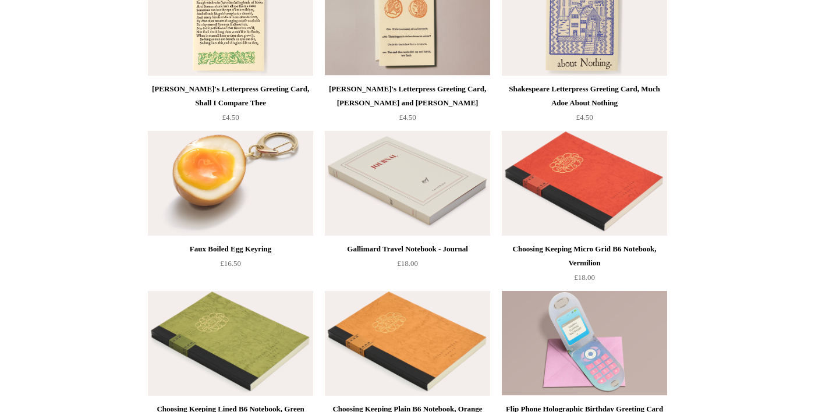
scroll to position [2424, 0]
click at [430, 209] on img at bounding box center [407, 182] width 165 height 105
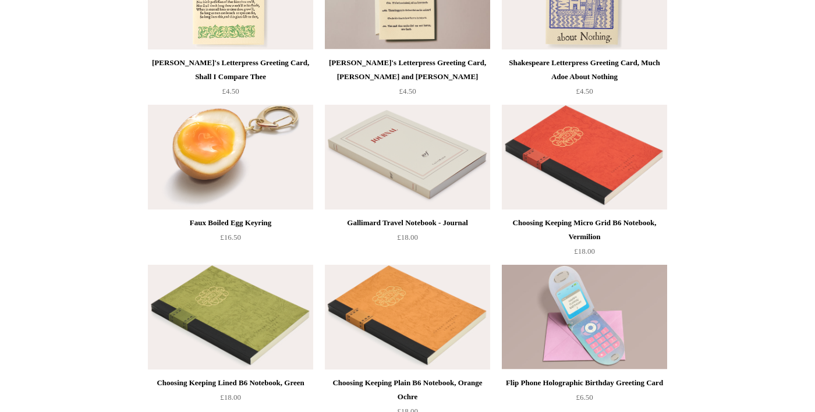
scroll to position [2479, 0]
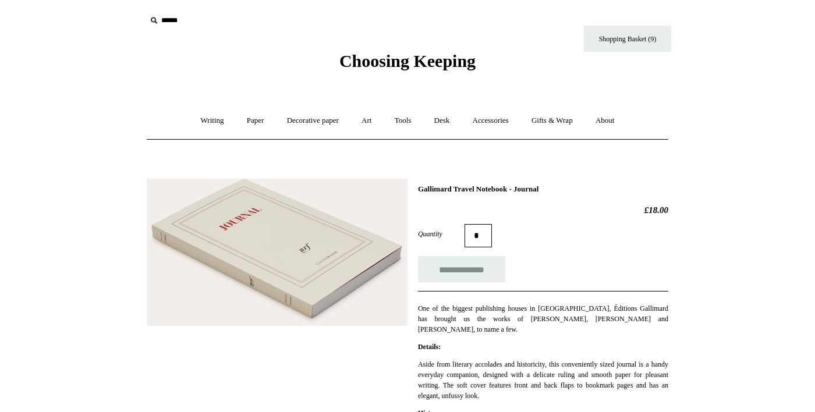
click at [424, 58] on span "Choosing Keeping" at bounding box center [408, 60] width 136 height 19
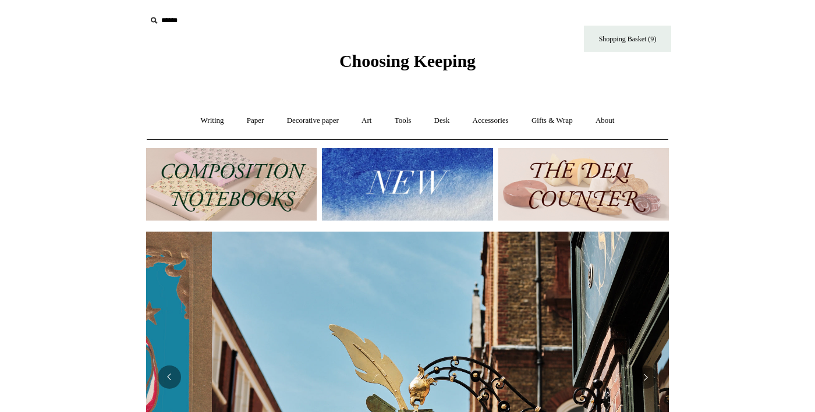
scroll to position [0, 523]
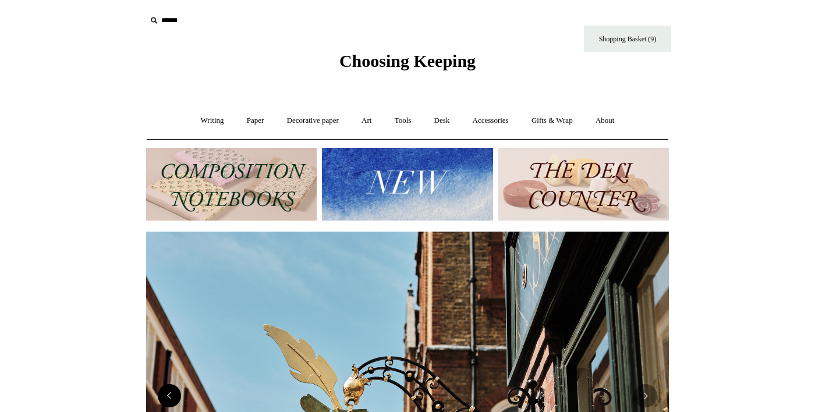
click at [165, 398] on button "Previous" at bounding box center [169, 395] width 23 height 23
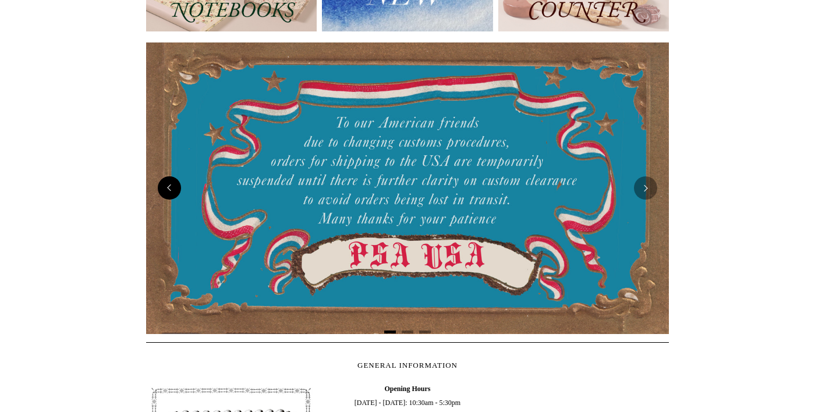
scroll to position [190, 0]
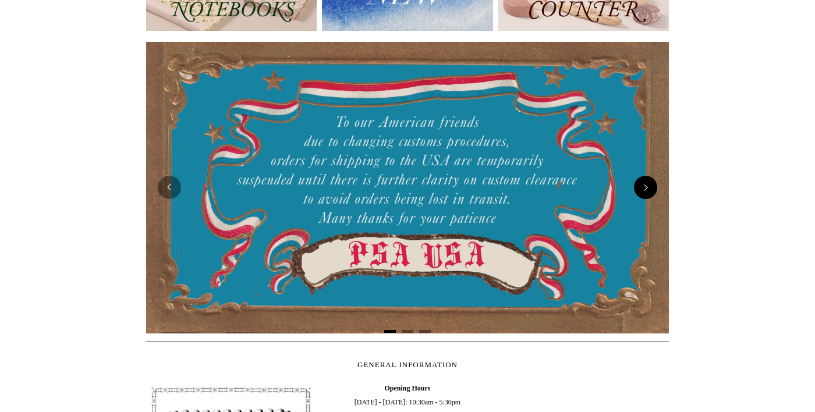
click at [649, 196] on button "Next" at bounding box center [645, 187] width 23 height 23
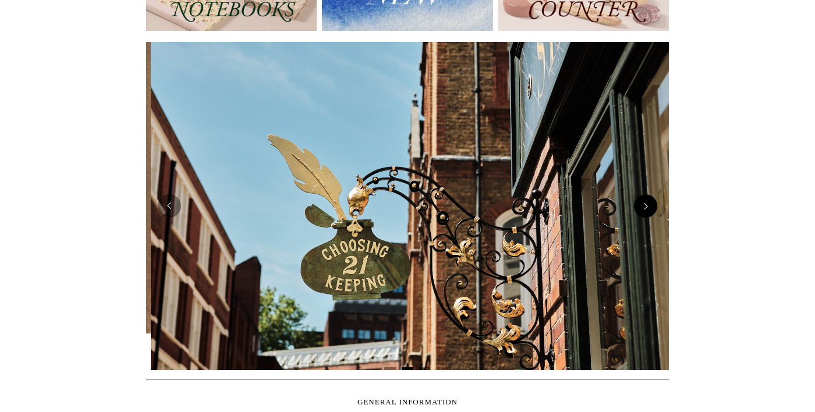
scroll to position [0, 523]
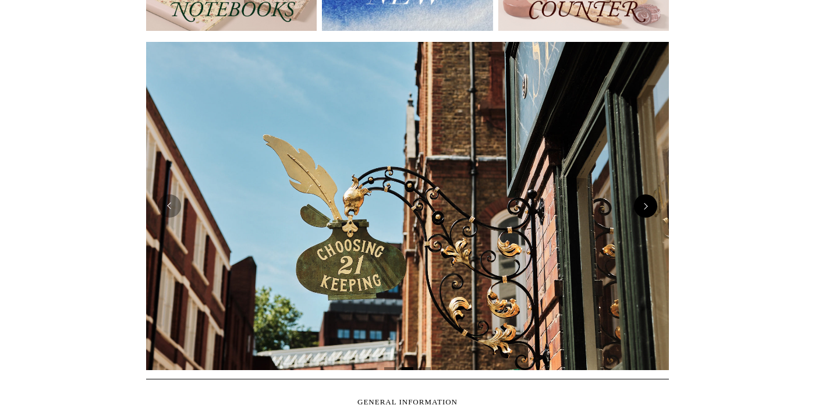
click at [648, 199] on button "Next" at bounding box center [645, 206] width 23 height 23
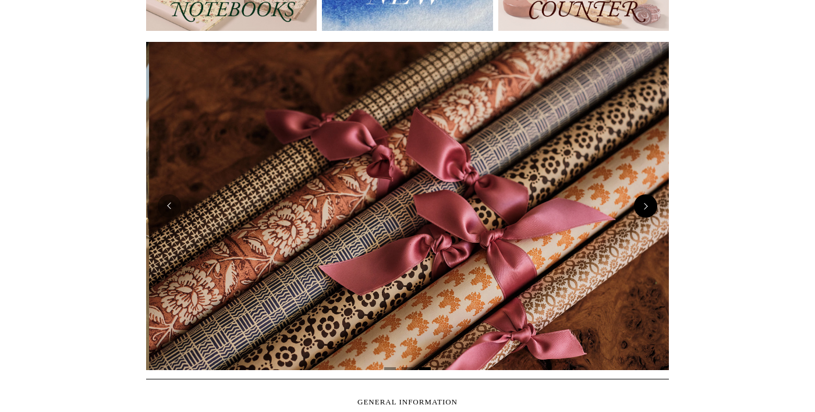
scroll to position [0, 1046]
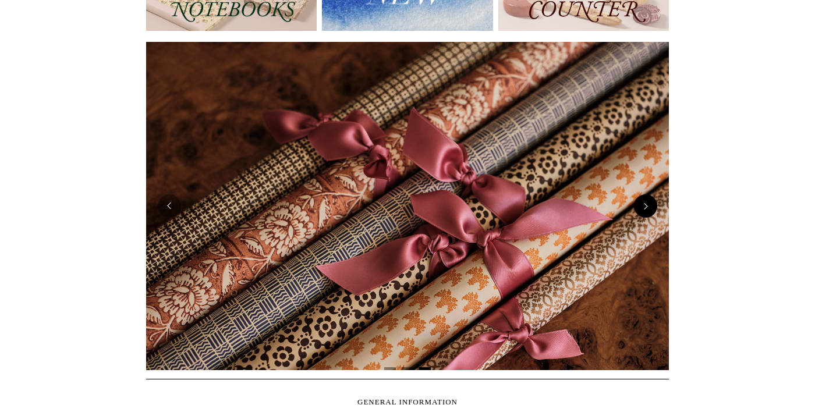
click at [645, 200] on button "Next" at bounding box center [645, 206] width 23 height 23
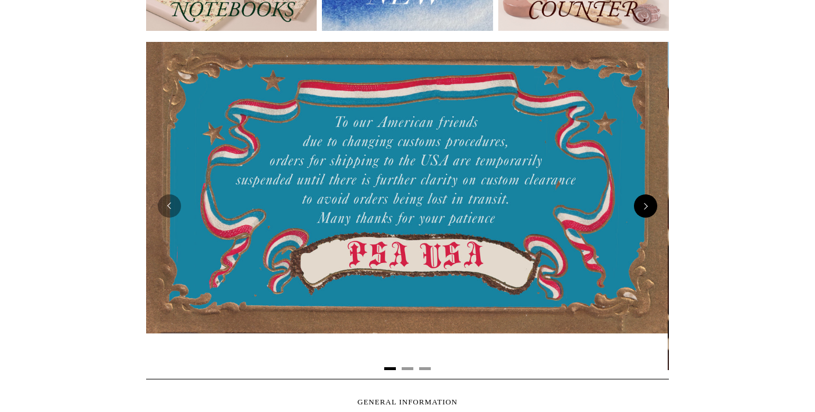
scroll to position [0, 0]
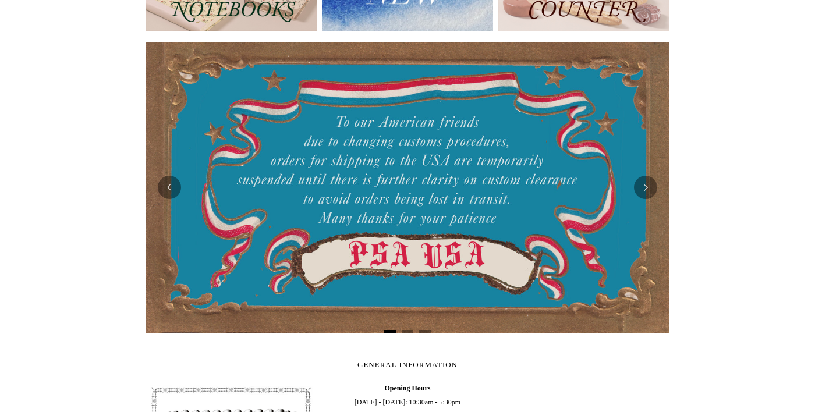
click at [648, 201] on img at bounding box center [407, 187] width 523 height 291
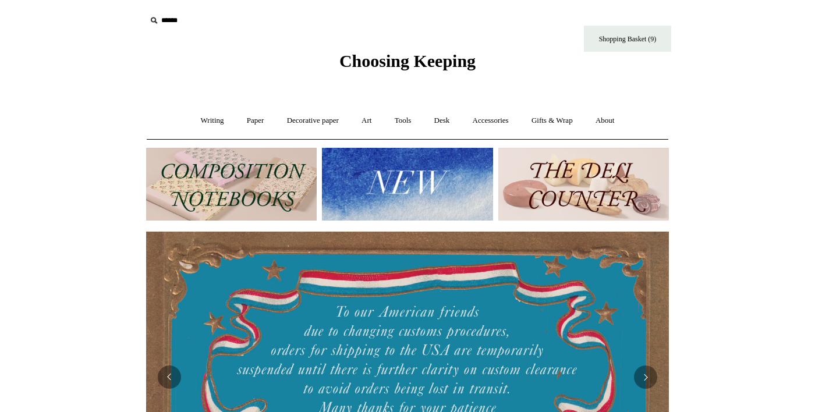
click at [595, 178] on img at bounding box center [584, 184] width 171 height 73
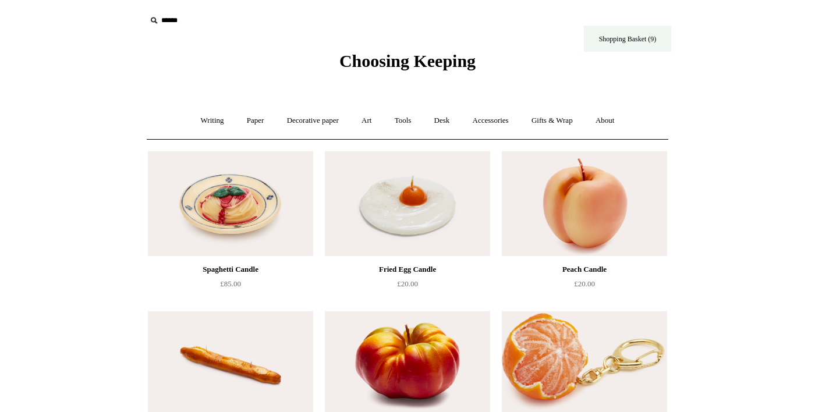
click at [628, 42] on link "Shopping Basket (9)" at bounding box center [627, 39] width 87 height 26
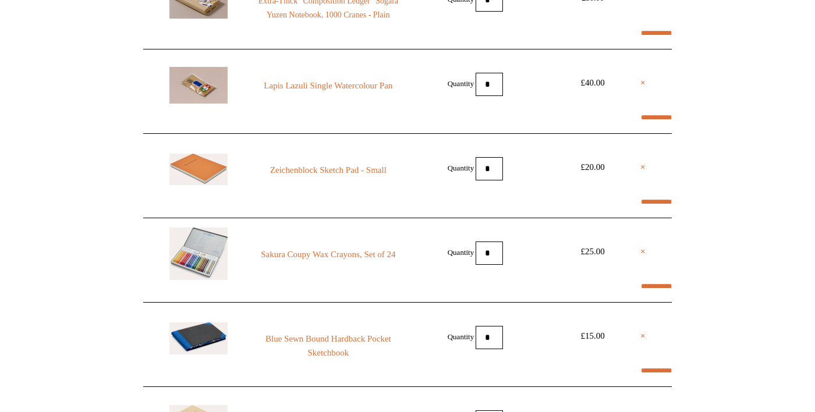
select select "**********"
type input "********"
select select "*******"
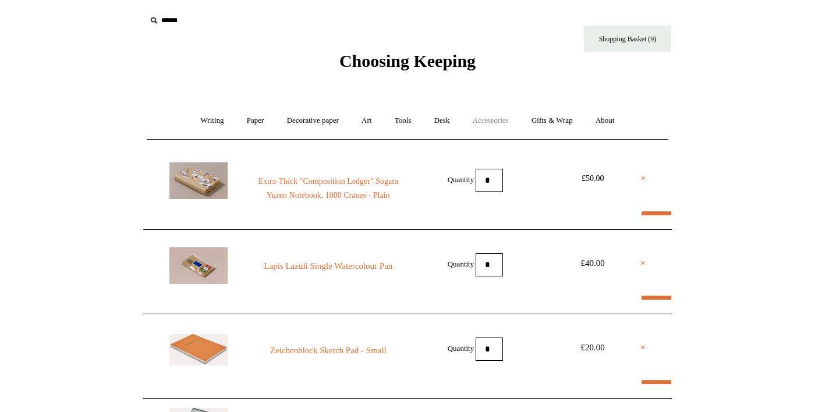
click at [500, 122] on link "Accessories +" at bounding box center [490, 120] width 57 height 31
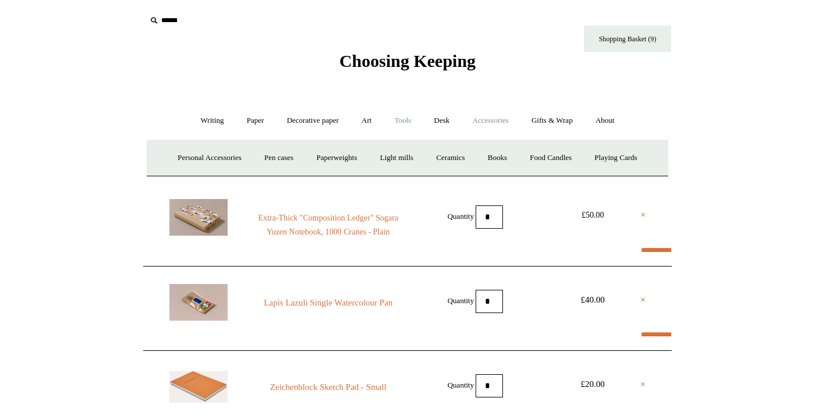
click at [407, 115] on link "Tools +" at bounding box center [403, 120] width 38 height 31
click at [246, 157] on link "Erasers" at bounding box center [255, 158] width 43 height 31
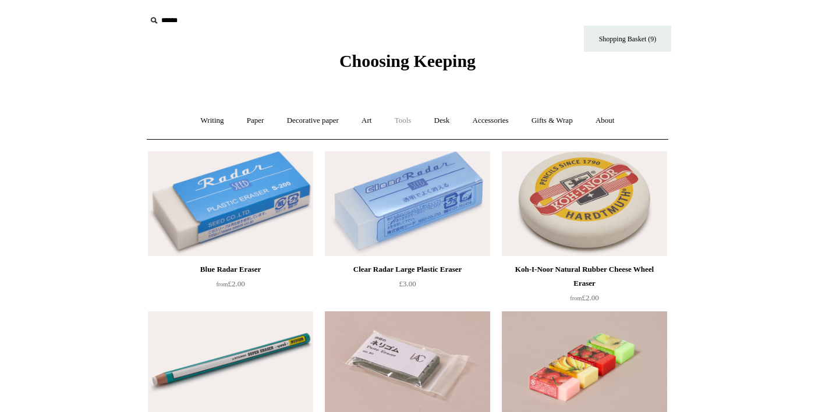
click at [414, 120] on link "Tools +" at bounding box center [403, 120] width 38 height 31
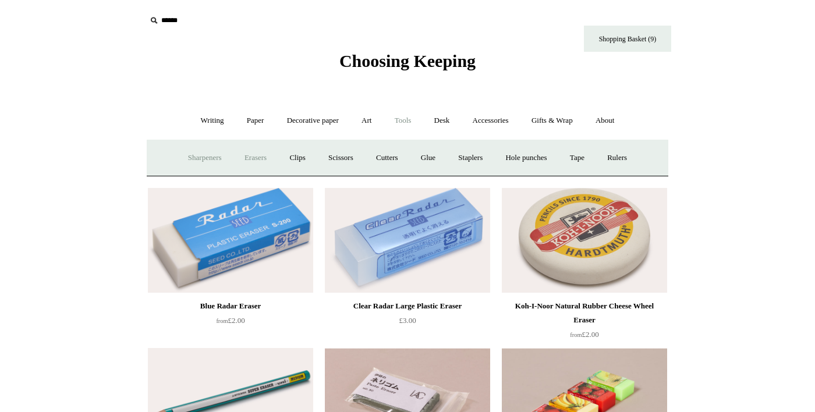
click at [186, 154] on link "Sharpeners" at bounding box center [205, 158] width 55 height 31
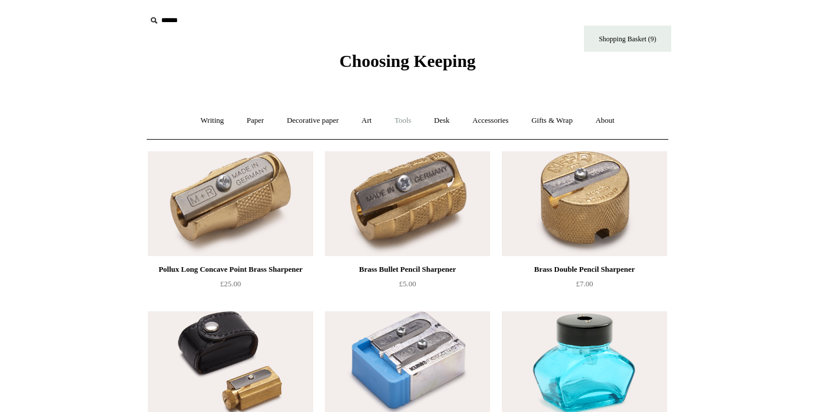
click at [408, 121] on link "Tools +" at bounding box center [403, 120] width 38 height 31
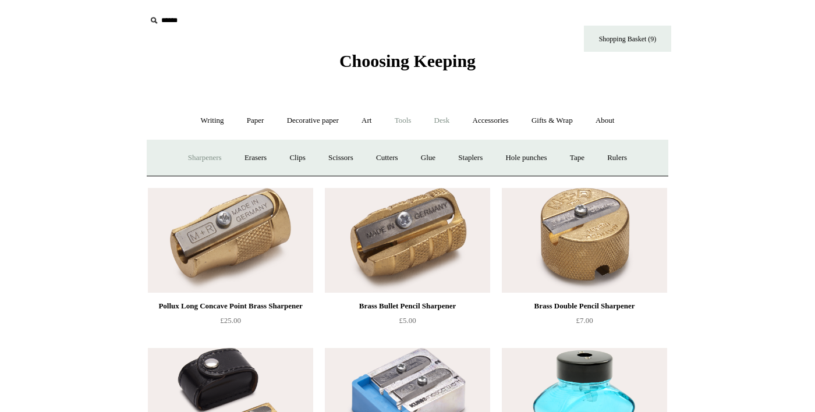
click at [451, 124] on link "Desk +" at bounding box center [442, 120] width 37 height 31
click at [528, 157] on link "Scanlon Apparati" at bounding box center [532, 158] width 73 height 31
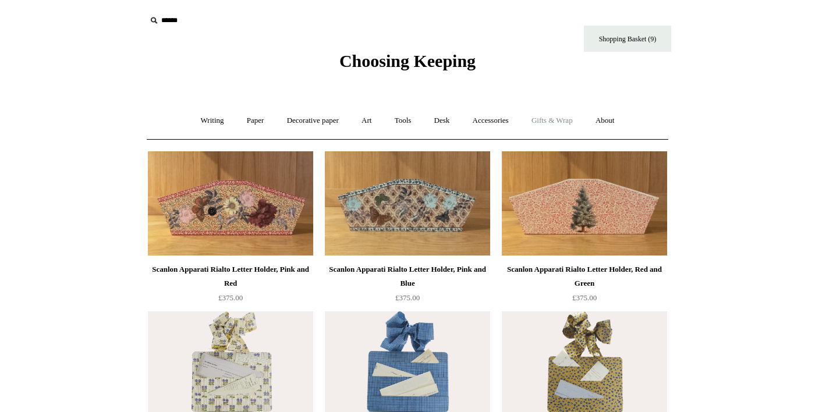
click at [574, 119] on link "Gifts & Wrap +" at bounding box center [552, 120] width 62 height 31
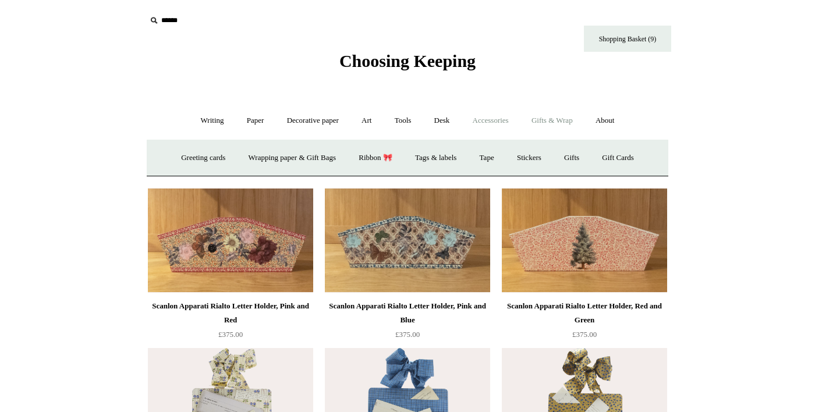
click at [499, 125] on link "Accessories +" at bounding box center [490, 120] width 57 height 31
click at [368, 162] on link "Paperweights +" at bounding box center [337, 158] width 62 height 31
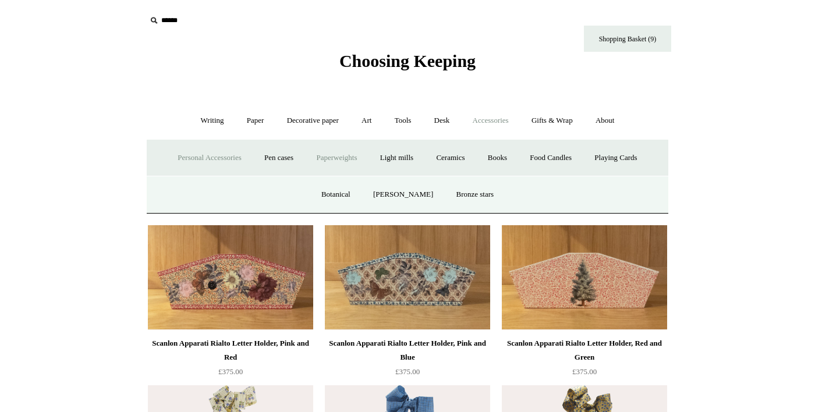
click at [239, 155] on link "Personal Accessories +" at bounding box center [209, 158] width 84 height 31
click at [345, 210] on link "Faux Food Keyrings" at bounding box center [355, 194] width 83 height 31
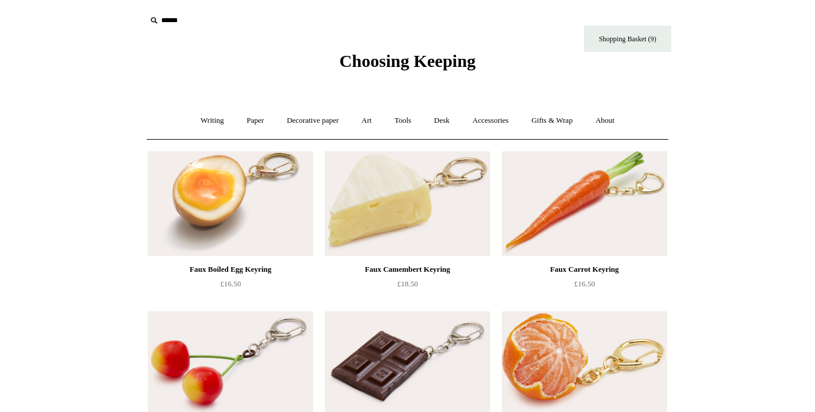
click at [176, 21] on input "text" at bounding box center [217, 21] width 143 height 22
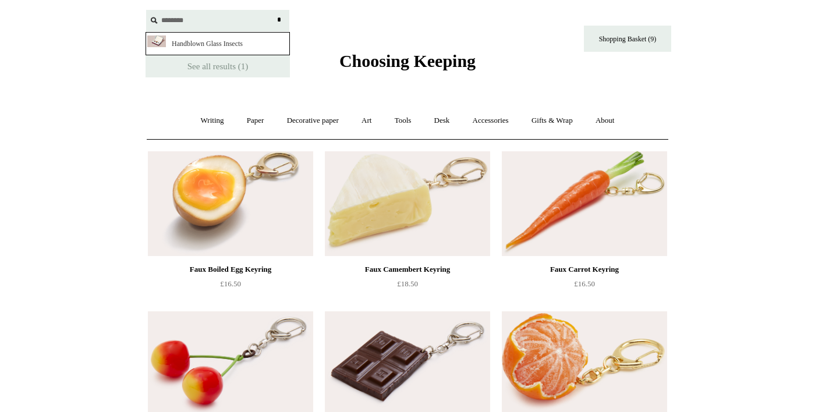
type input "********"
click at [273, 10] on input "*" at bounding box center [279, 20] width 12 height 20
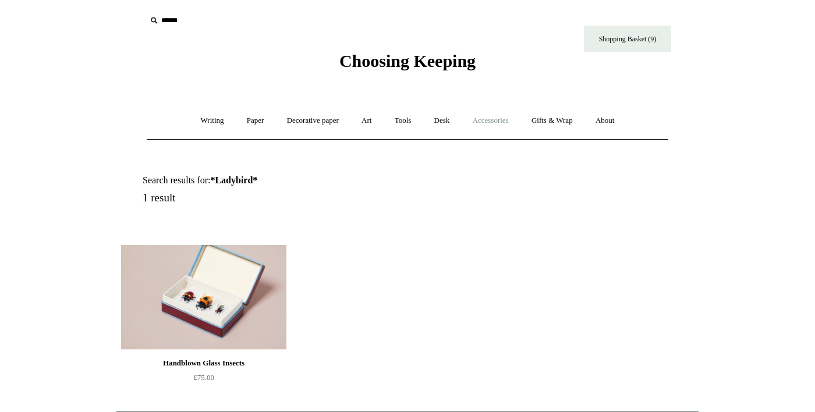
click at [494, 122] on link "Accessories +" at bounding box center [490, 120] width 57 height 31
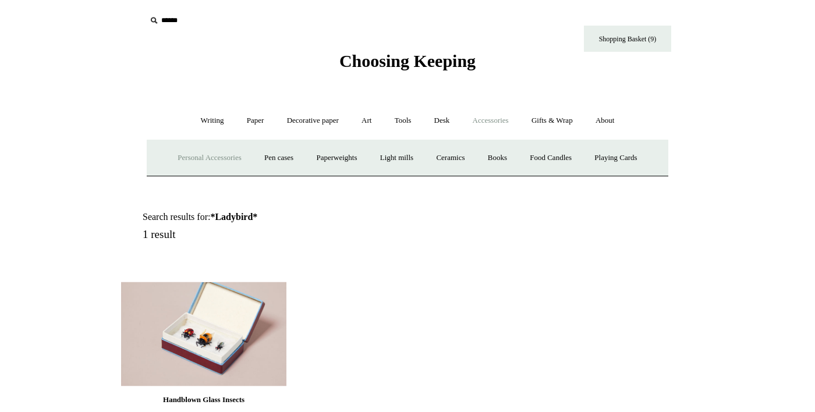
click at [239, 157] on link "Personal Accessories +" at bounding box center [209, 158] width 84 height 31
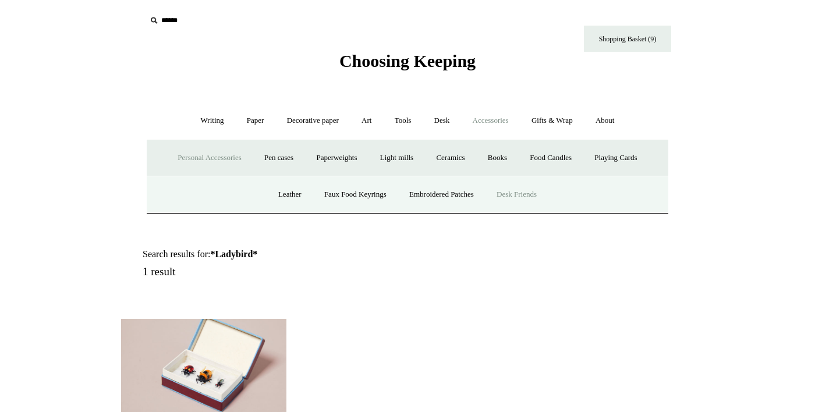
click at [539, 210] on link "Desk Friends" at bounding box center [516, 194] width 61 height 31
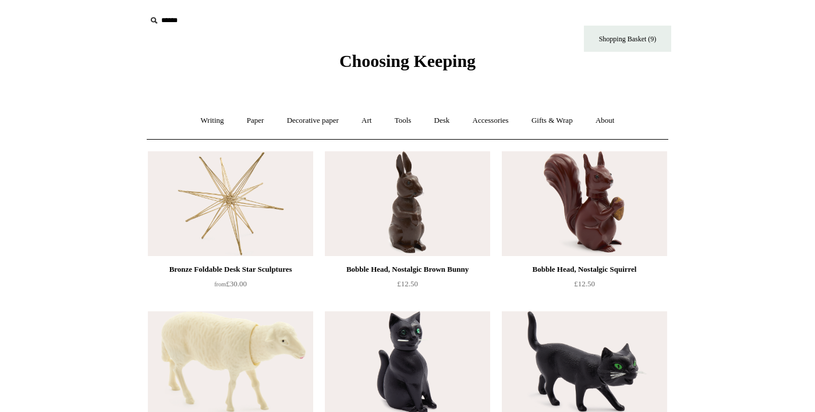
click at [171, 19] on input "text" at bounding box center [217, 21] width 143 height 22
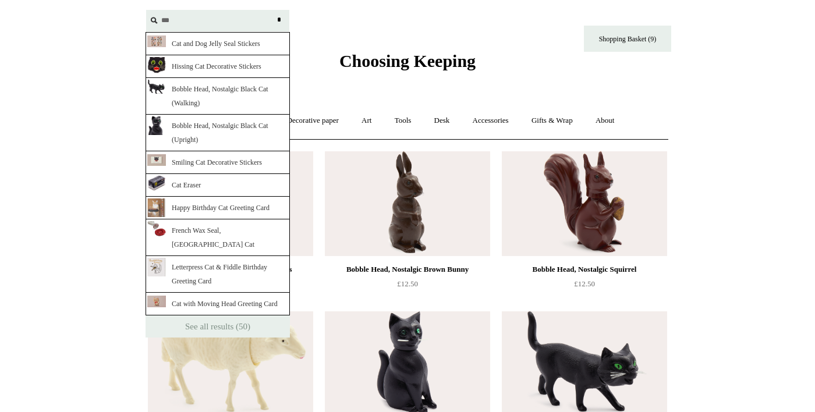
type input "***"
click at [154, 15] on icon at bounding box center [153, 20] width 13 height 13
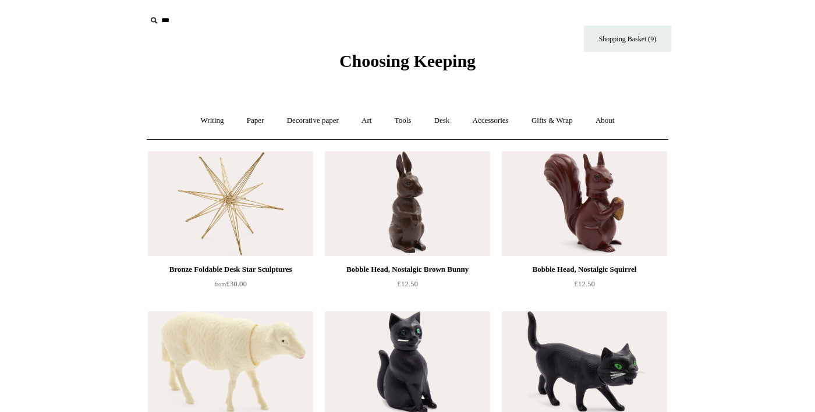
click at [155, 19] on icon at bounding box center [153, 20] width 13 height 13
click at [449, 59] on span "Choosing Keeping" at bounding box center [408, 60] width 136 height 19
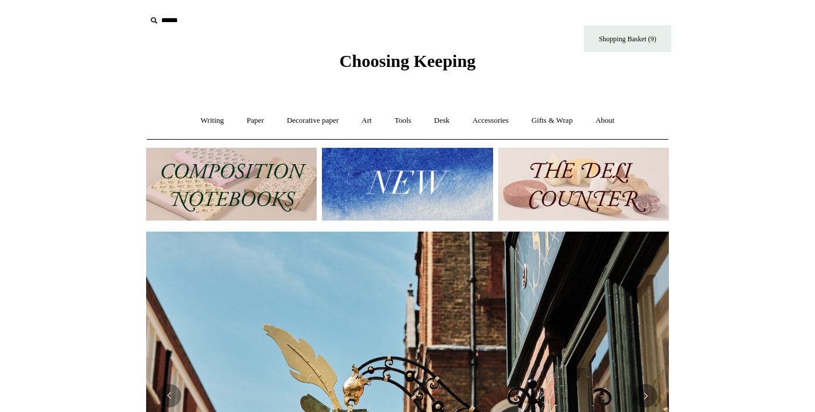
scroll to position [0, 523]
click at [626, 125] on link "About +" at bounding box center [605, 120] width 40 height 31
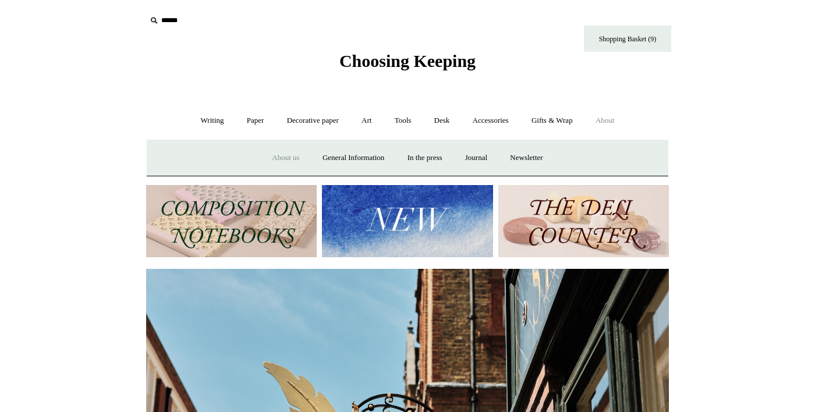
click at [272, 158] on link "About us" at bounding box center [286, 158] width 48 height 31
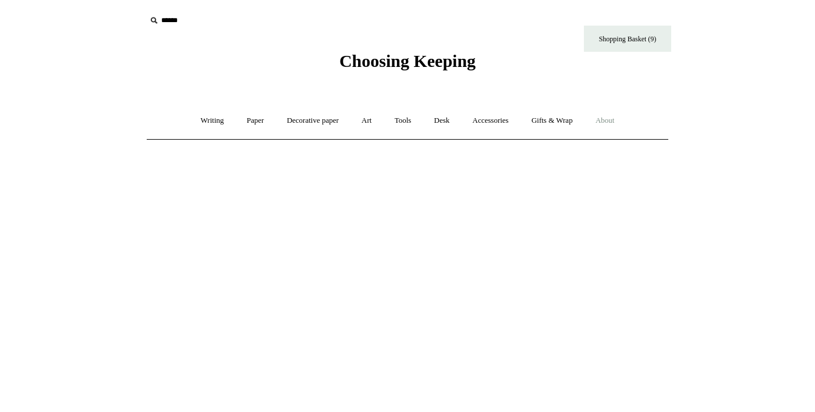
click at [626, 123] on link "About +" at bounding box center [605, 120] width 40 height 31
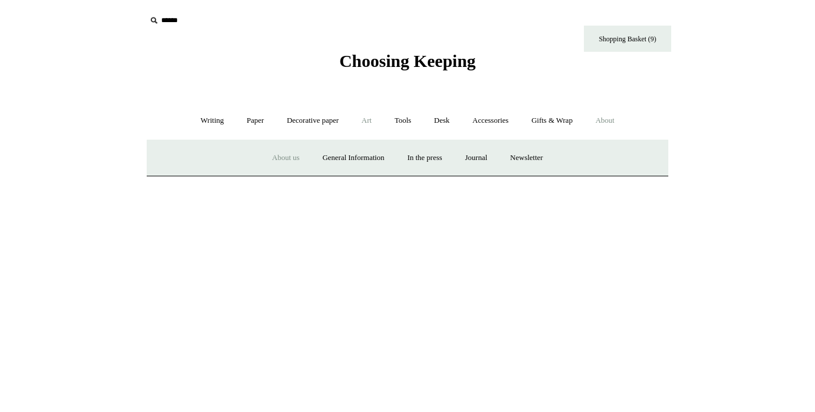
click at [370, 119] on link "Art +" at bounding box center [366, 120] width 31 height 31
click at [454, 122] on link "Desk +" at bounding box center [442, 120] width 37 height 31
click at [246, 156] on link "Pen pots" at bounding box center [269, 158] width 47 height 31
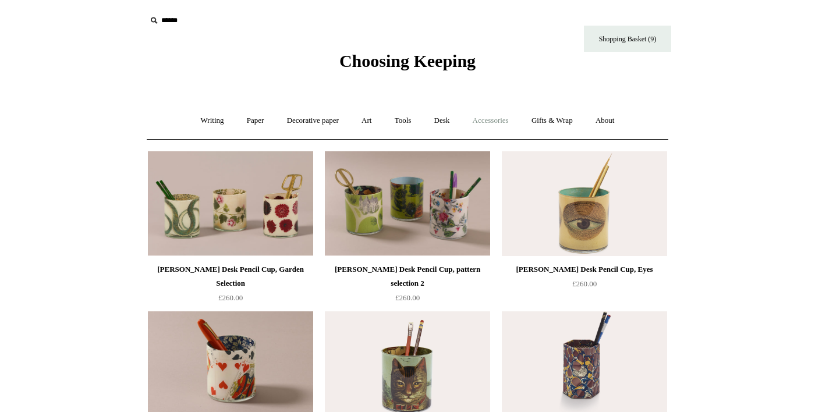
click at [501, 122] on link "Accessories +" at bounding box center [490, 120] width 57 height 31
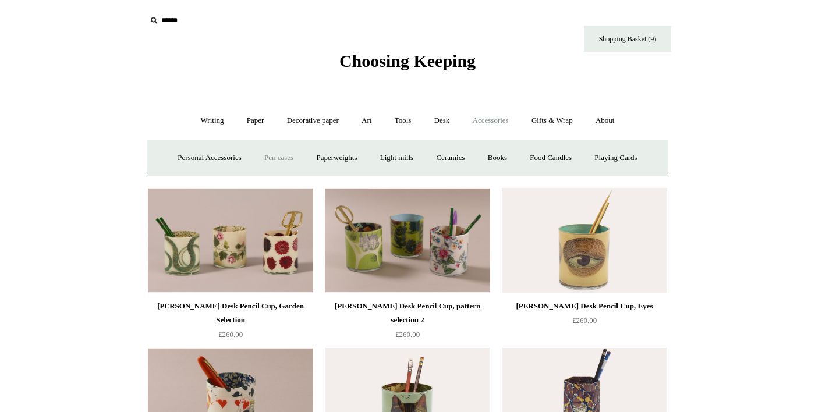
click at [300, 164] on link "Pen cases" at bounding box center [279, 158] width 50 height 31
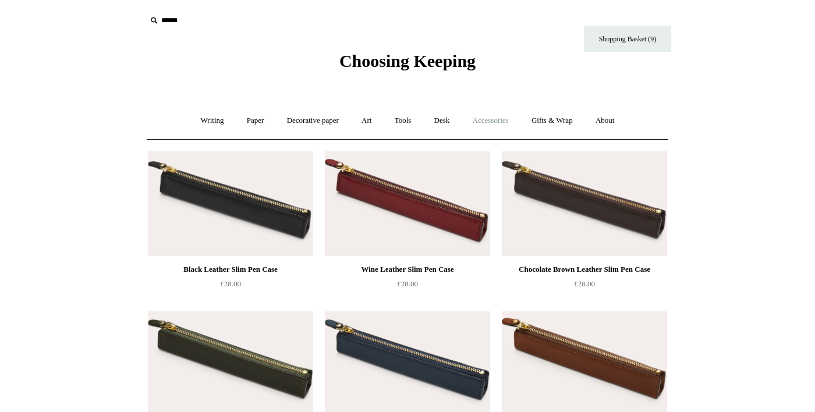
click at [496, 118] on link "Accessories +" at bounding box center [490, 120] width 57 height 31
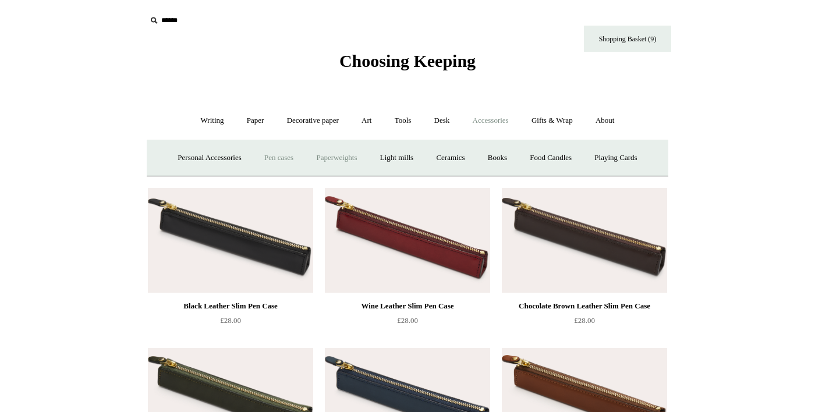
click at [368, 161] on link "Paperweights +" at bounding box center [337, 158] width 62 height 31
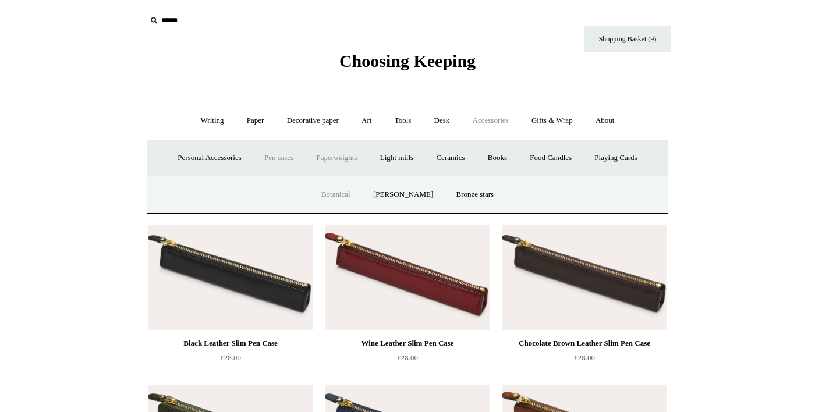
click at [348, 210] on link "Botanical" at bounding box center [336, 194] width 50 height 31
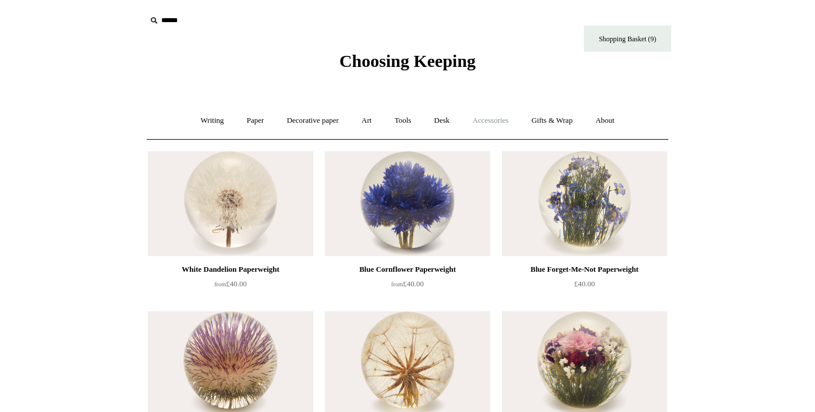
click at [500, 124] on link "Accessories +" at bounding box center [490, 120] width 57 height 31
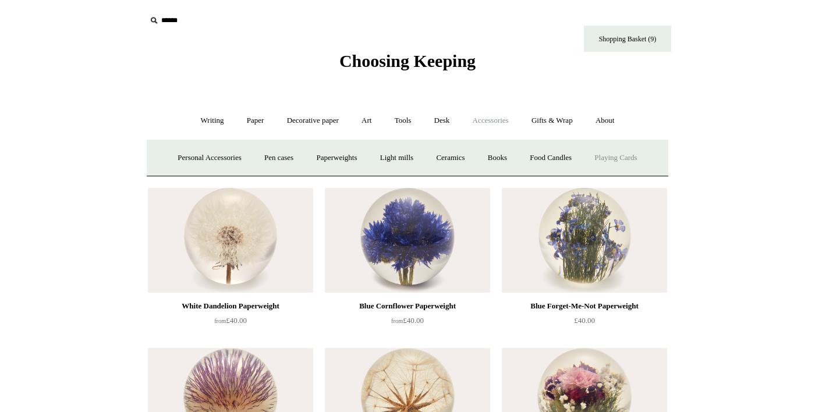
click at [584, 174] on link "Playing Cards" at bounding box center [615, 158] width 63 height 31
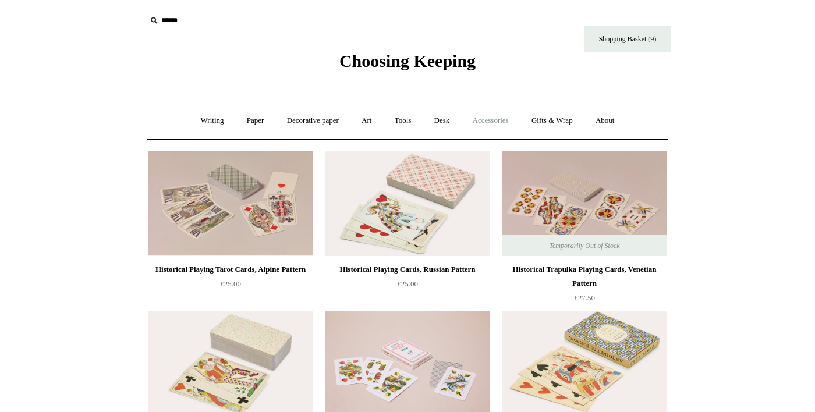
click at [501, 124] on link "Accessories +" at bounding box center [490, 120] width 57 height 31
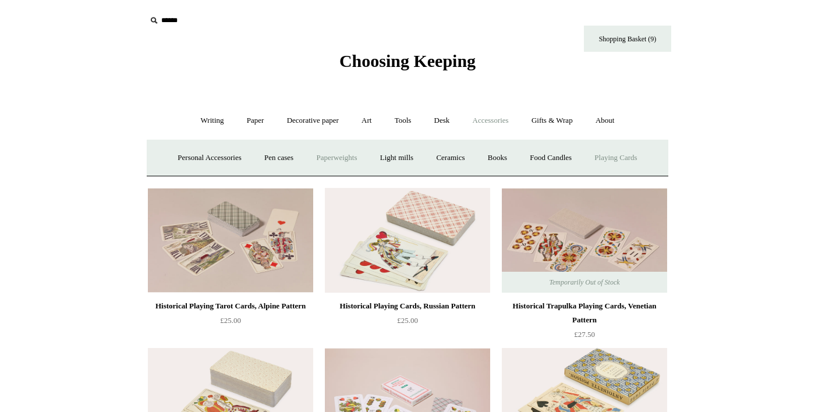
click at [368, 155] on link "Paperweights +" at bounding box center [337, 158] width 62 height 31
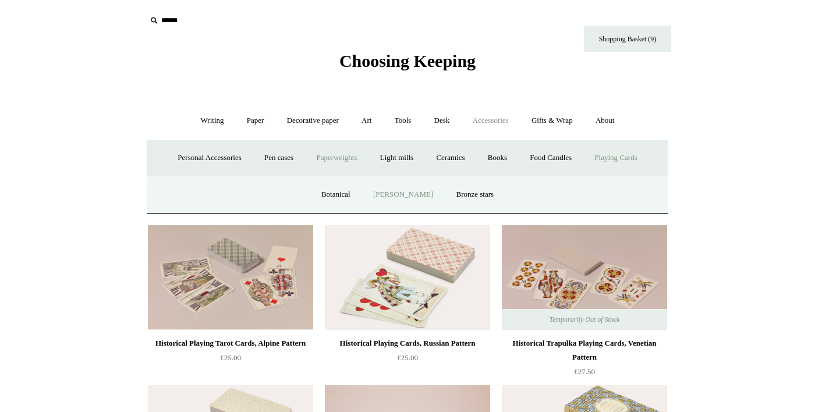
click at [409, 210] on link "[PERSON_NAME]" at bounding box center [403, 194] width 81 height 31
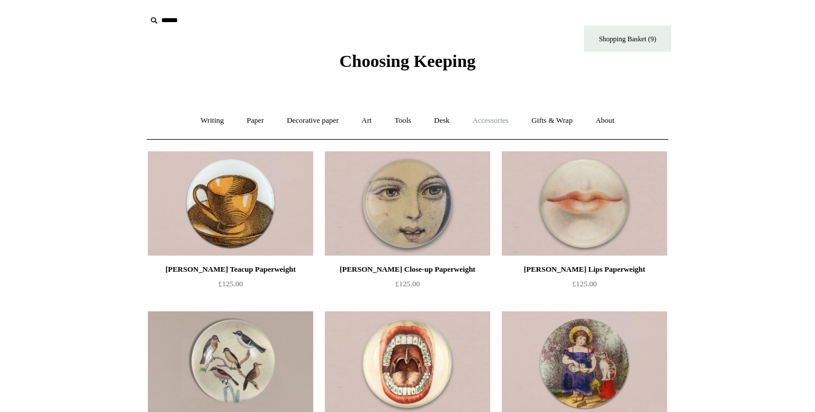
click at [500, 128] on link "Accessories +" at bounding box center [490, 120] width 57 height 31
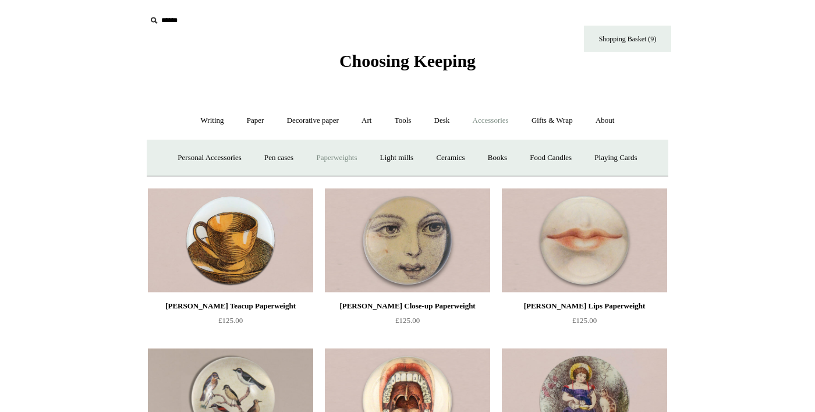
click at [368, 160] on link "Paperweights +" at bounding box center [337, 158] width 62 height 31
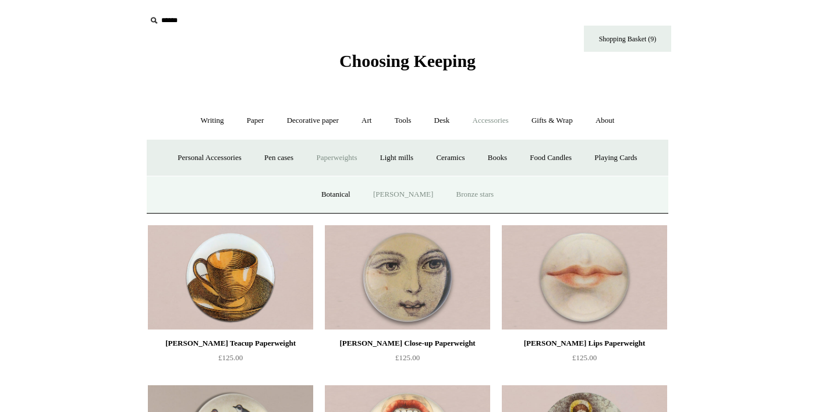
click at [482, 210] on link "Bronze stars" at bounding box center [475, 194] width 59 height 31
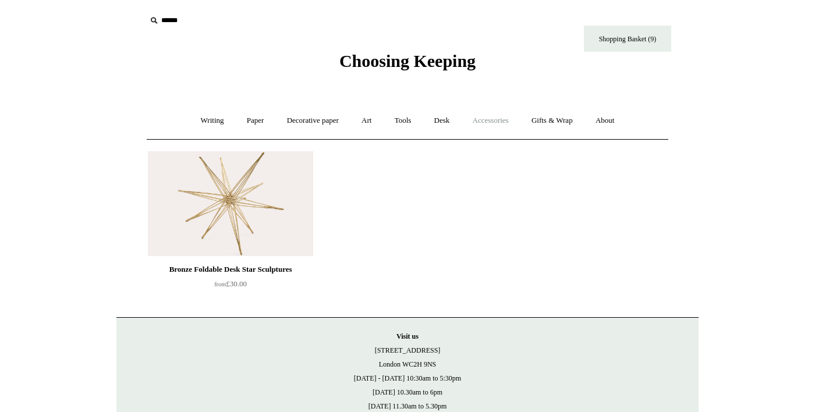
click at [506, 124] on link "Accessories +" at bounding box center [490, 120] width 57 height 31
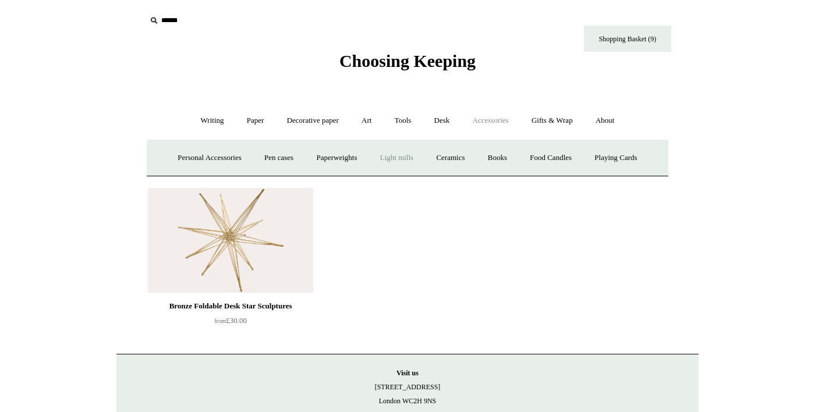
click at [424, 156] on link "Light mills" at bounding box center [397, 158] width 54 height 31
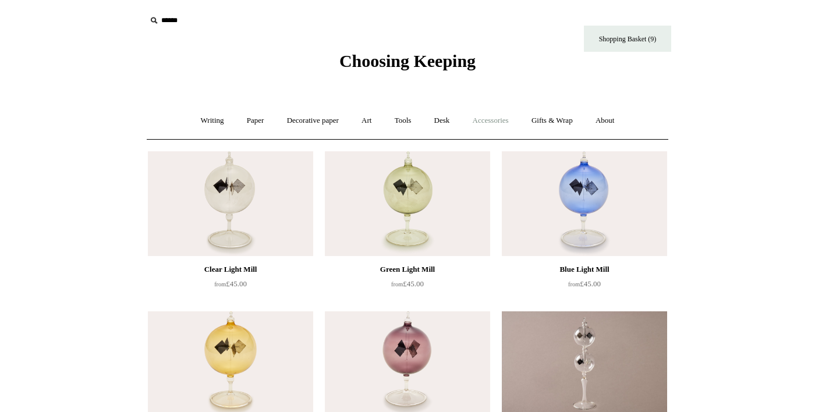
click at [502, 124] on link "Accessories +" at bounding box center [490, 120] width 57 height 31
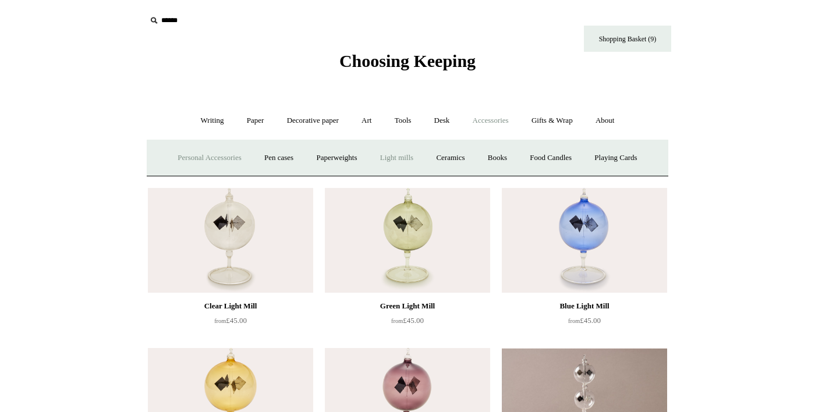
click at [240, 160] on link "Personal Accessories +" at bounding box center [209, 158] width 84 height 31
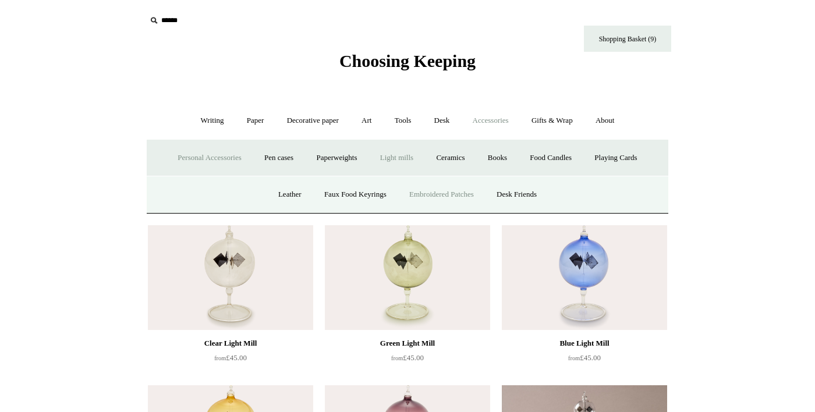
click at [437, 210] on link "Embroidered Patches" at bounding box center [442, 194] width 86 height 31
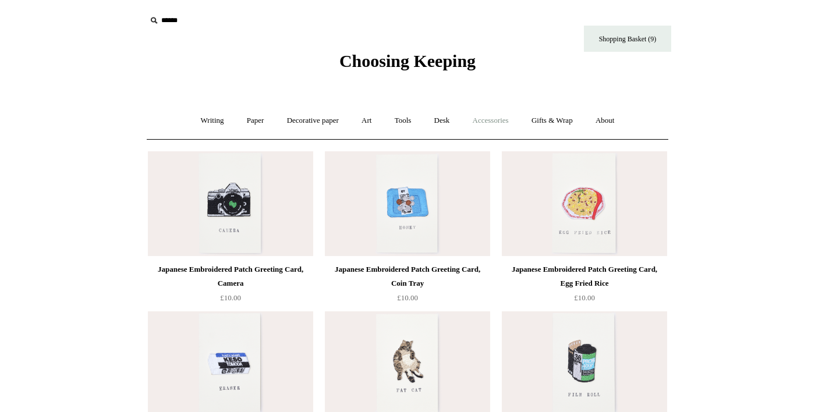
click at [504, 123] on link "Accessories +" at bounding box center [490, 120] width 57 height 31
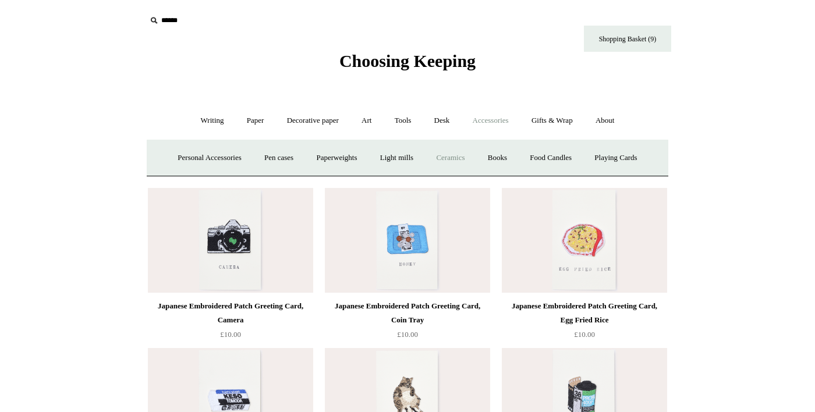
click at [475, 162] on link "Ceramics +" at bounding box center [451, 158] width 50 height 31
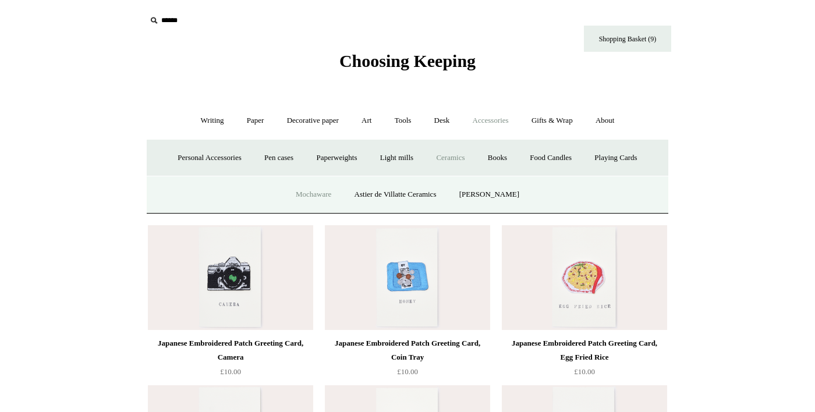
click at [318, 210] on link "Mochaware" at bounding box center [313, 194] width 56 height 31
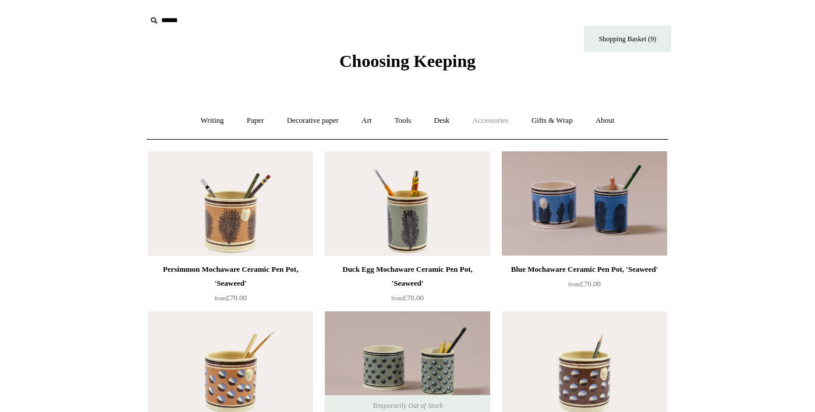
click at [504, 130] on link "Accessories +" at bounding box center [490, 120] width 57 height 31
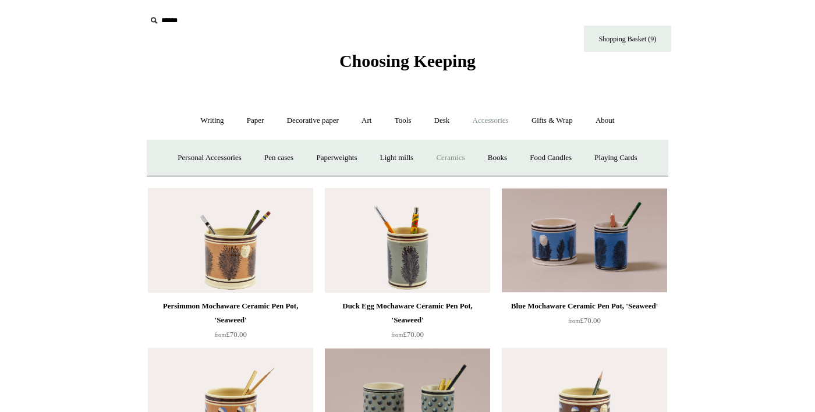
click at [475, 160] on link "Ceramics +" at bounding box center [451, 158] width 50 height 31
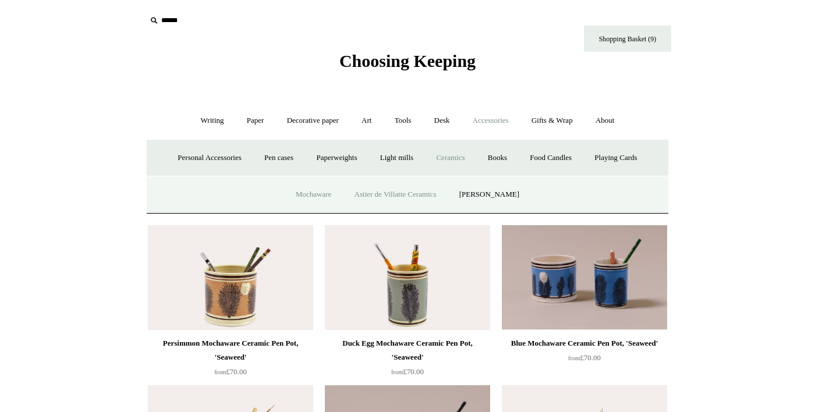
click at [425, 210] on link "Astier de Villatte Ceramics" at bounding box center [395, 194] width 103 height 31
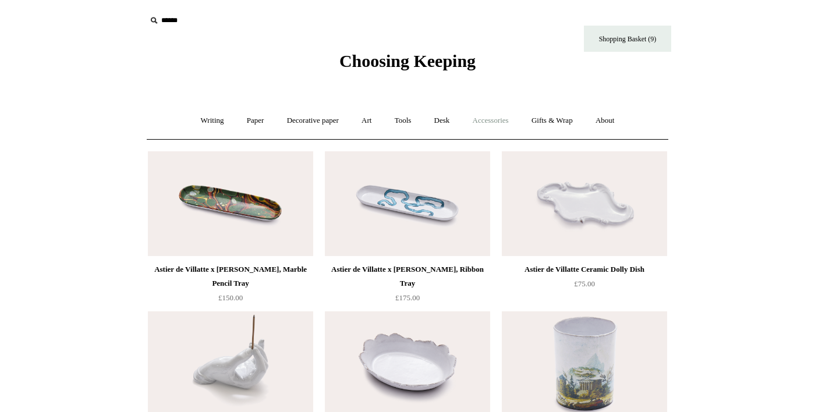
click at [504, 128] on link "Accessories +" at bounding box center [490, 120] width 57 height 31
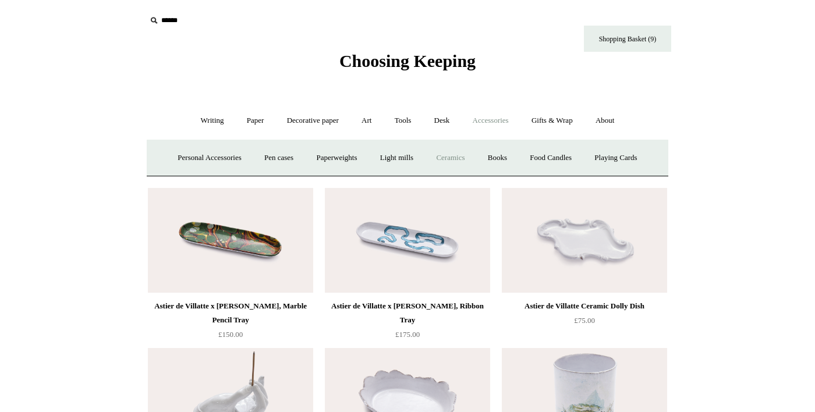
click at [475, 162] on link "Ceramics +" at bounding box center [451, 158] width 50 height 31
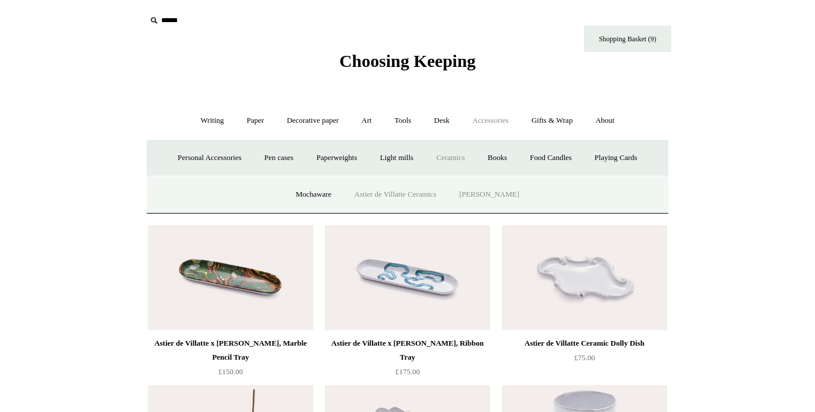
click at [495, 210] on link "[PERSON_NAME]" at bounding box center [489, 194] width 81 height 31
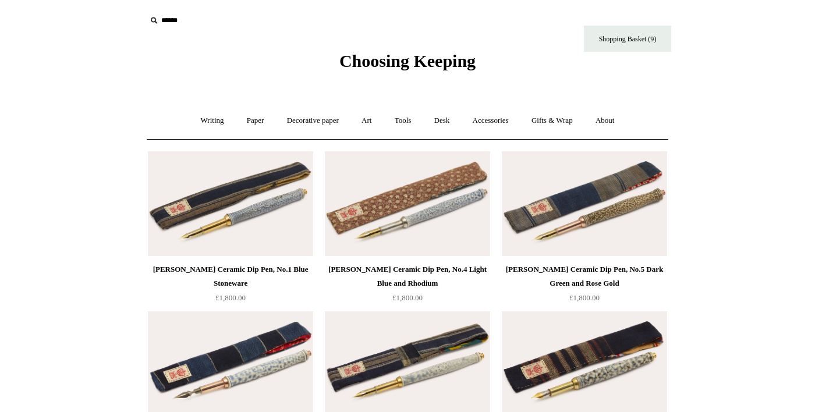
click at [455, 61] on span "Choosing Keeping" at bounding box center [408, 60] width 136 height 19
